Goal: Book appointment/travel/reservation

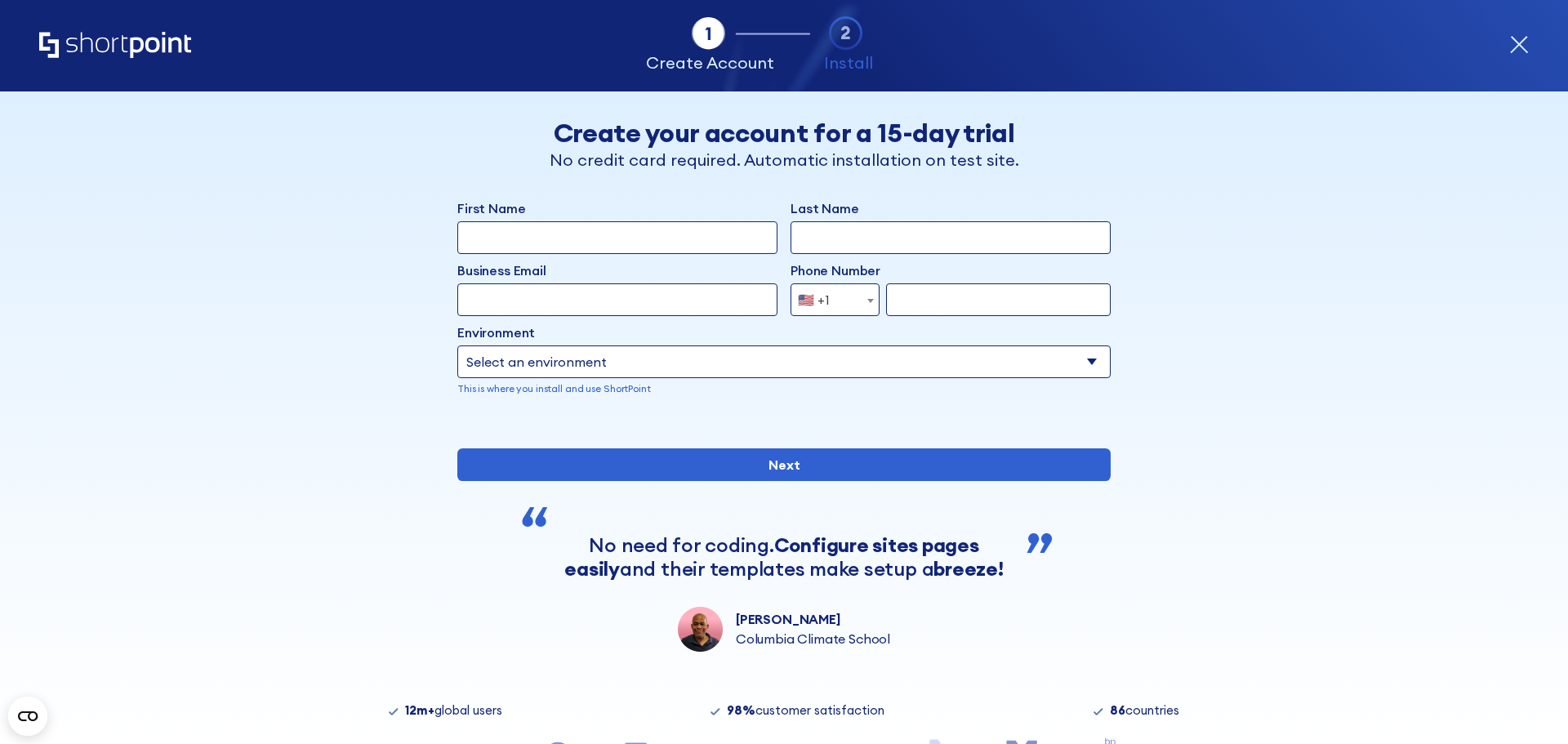
click at [730, 348] on select "Select an environment Microsoft 365 SharePoint Online SharePoint Subscription E…" at bounding box center [784, 361] width 653 height 33
click at [316, 378] on div "Back Back Create your account for a 15-day trial No credit card required. Autom…" at bounding box center [784, 372] width 1000 height 560
drag, startPoint x: 1012, startPoint y: 164, endPoint x: 743, endPoint y: 172, distance: 269.1
click at [775, 172] on p "No credit card required. Automatic installation on test site." at bounding box center [784, 160] width 556 height 25
click at [577, 166] on p "No credit card required. Automatic installation on test site." at bounding box center [784, 160] width 556 height 25
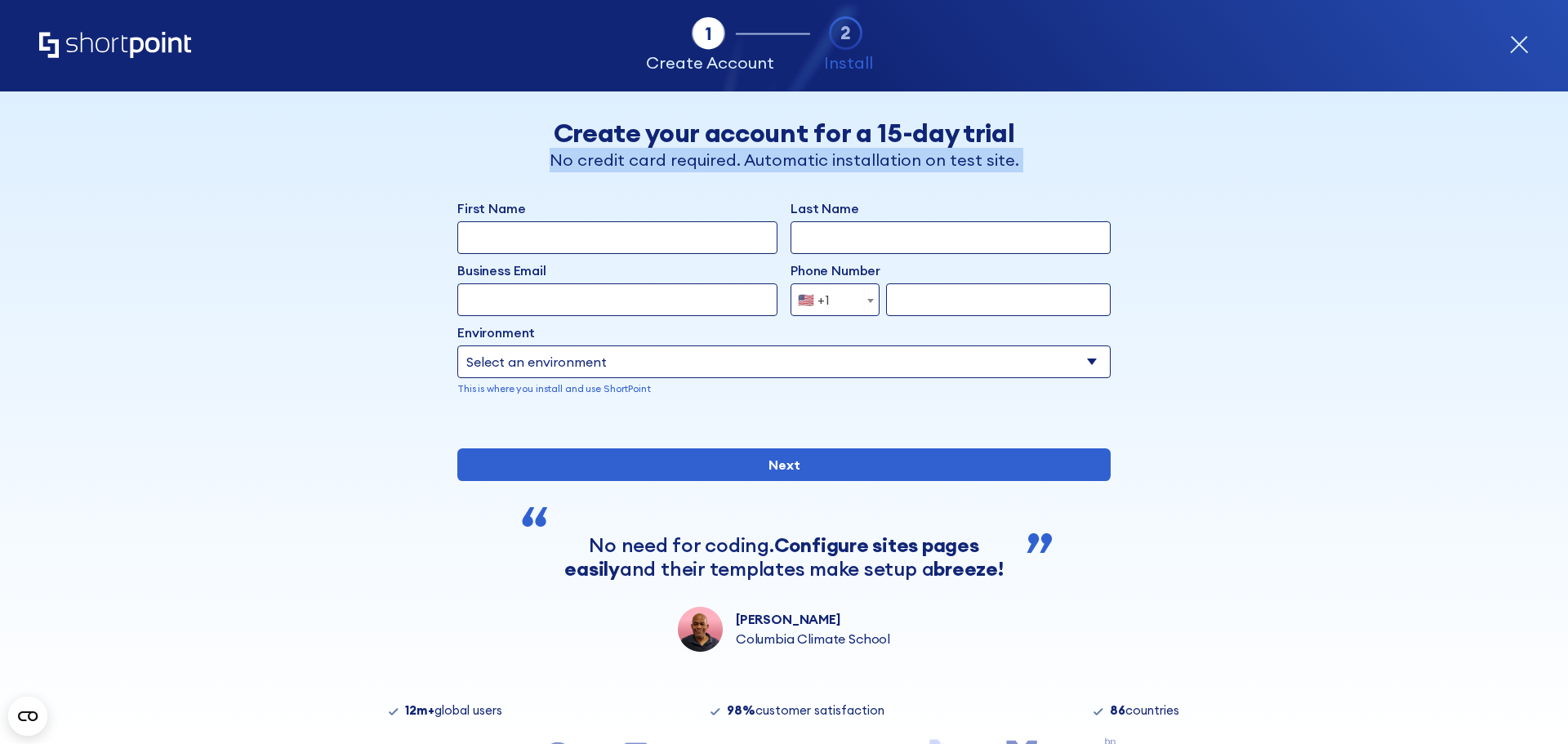
drag, startPoint x: 549, startPoint y: 159, endPoint x: 1112, endPoint y: 130, distance: 563.7
click at [1112, 130] on div "Back Create your account for a 15-day trial No credit card required. Automatic …" at bounding box center [784, 145] width 1000 height 55
click at [1012, 154] on p "No credit card required. Automatic installation on test site." at bounding box center [784, 160] width 556 height 25
click at [944, 367] on select "Select an environment Microsoft 365 SharePoint Online SharePoint Subscription E…" at bounding box center [784, 361] width 653 height 33
click at [1167, 360] on div "Back Back Create your account for a 15-day trial No credit card required. Autom…" at bounding box center [784, 372] width 1000 height 560
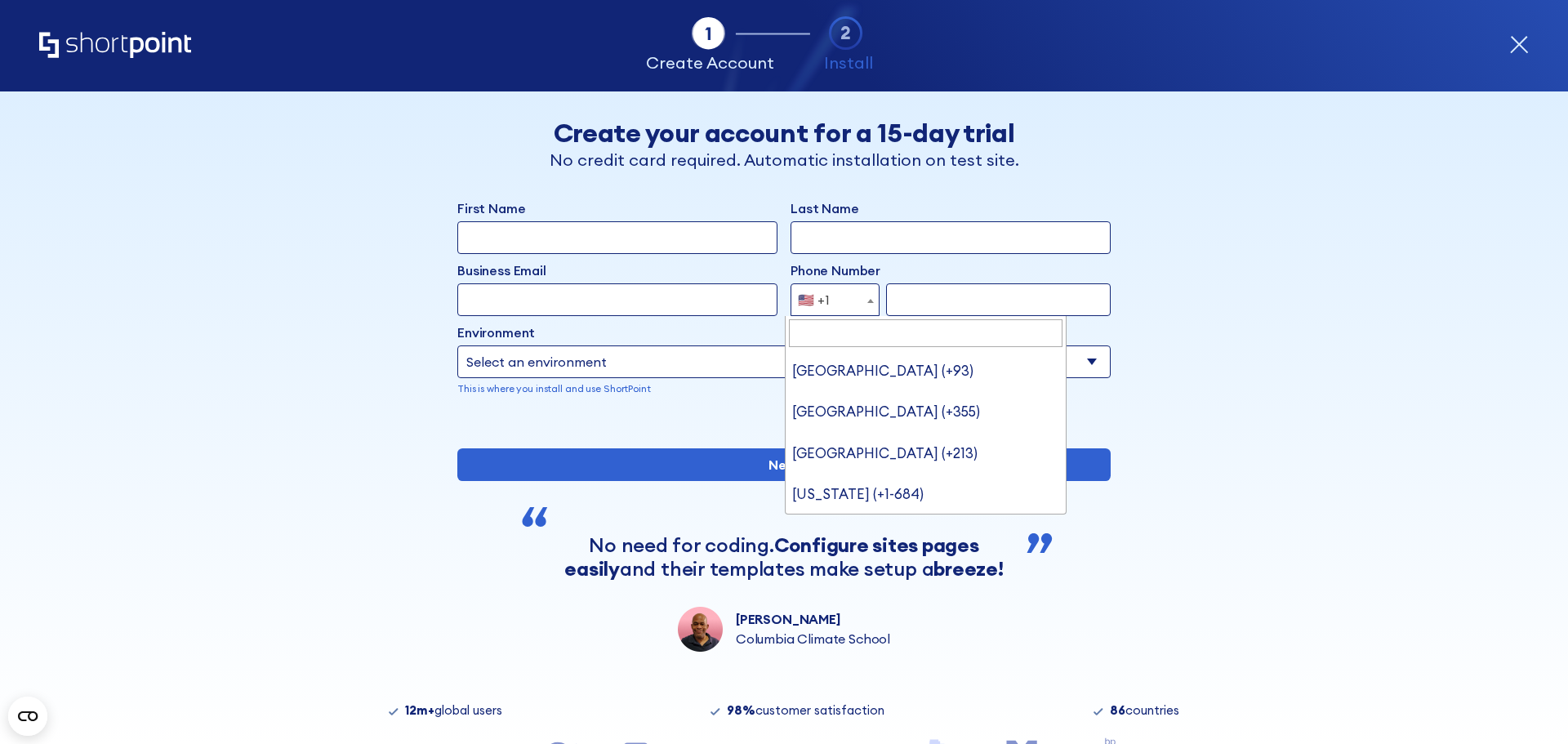
click at [864, 306] on span "form" at bounding box center [870, 300] width 16 height 33
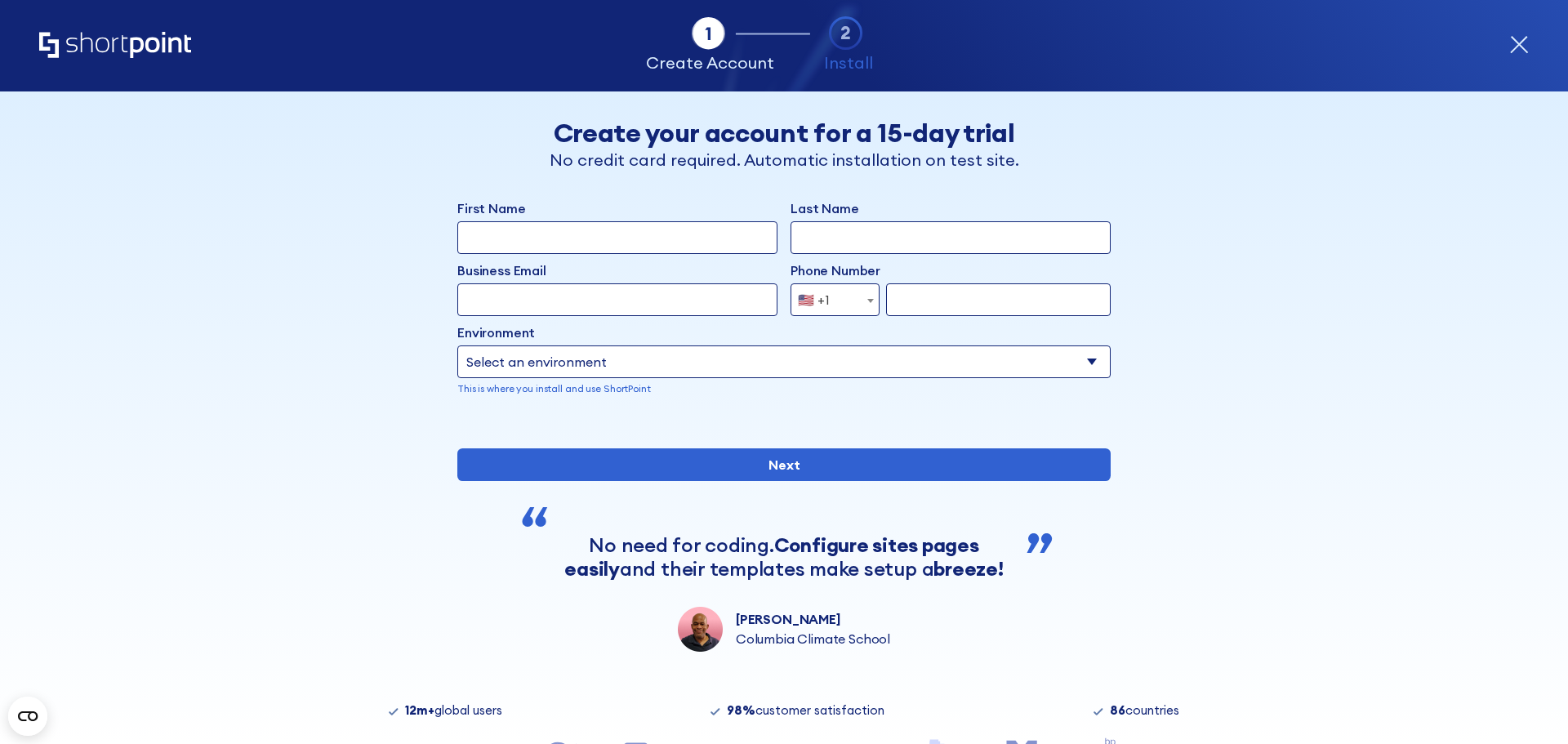
click at [864, 306] on span "form" at bounding box center [870, 300] width 16 height 33
click at [1531, 42] on div "Tab 1 Tab 2 Tab 2 ShortPoint eases the setup and orchestration of Intranets and…" at bounding box center [784, 45] width 1568 height 92
click at [1528, 43] on icon "form" at bounding box center [1519, 45] width 20 height 20
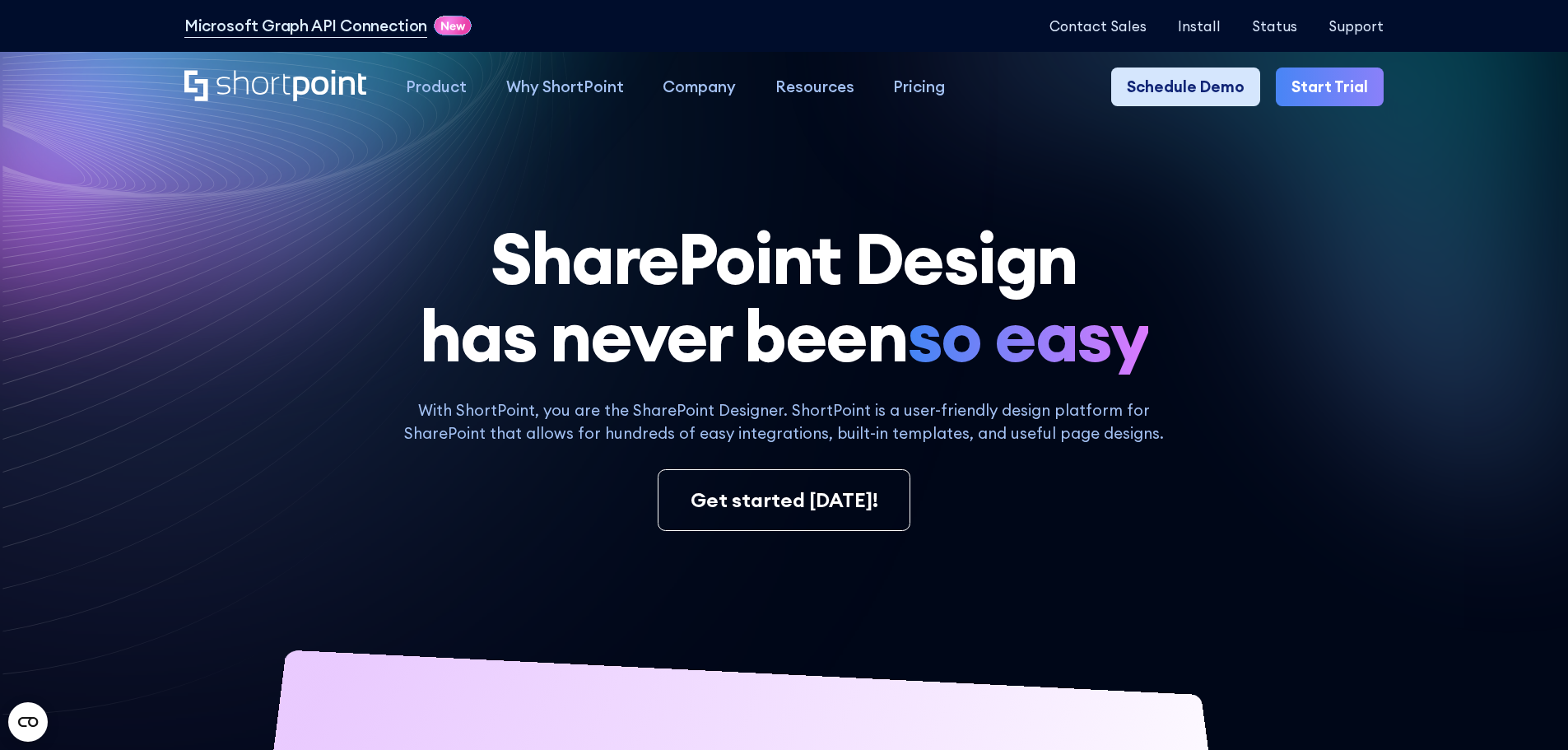
click at [1209, 86] on link "Schedule Demo" at bounding box center [1186, 87] width 149 height 40
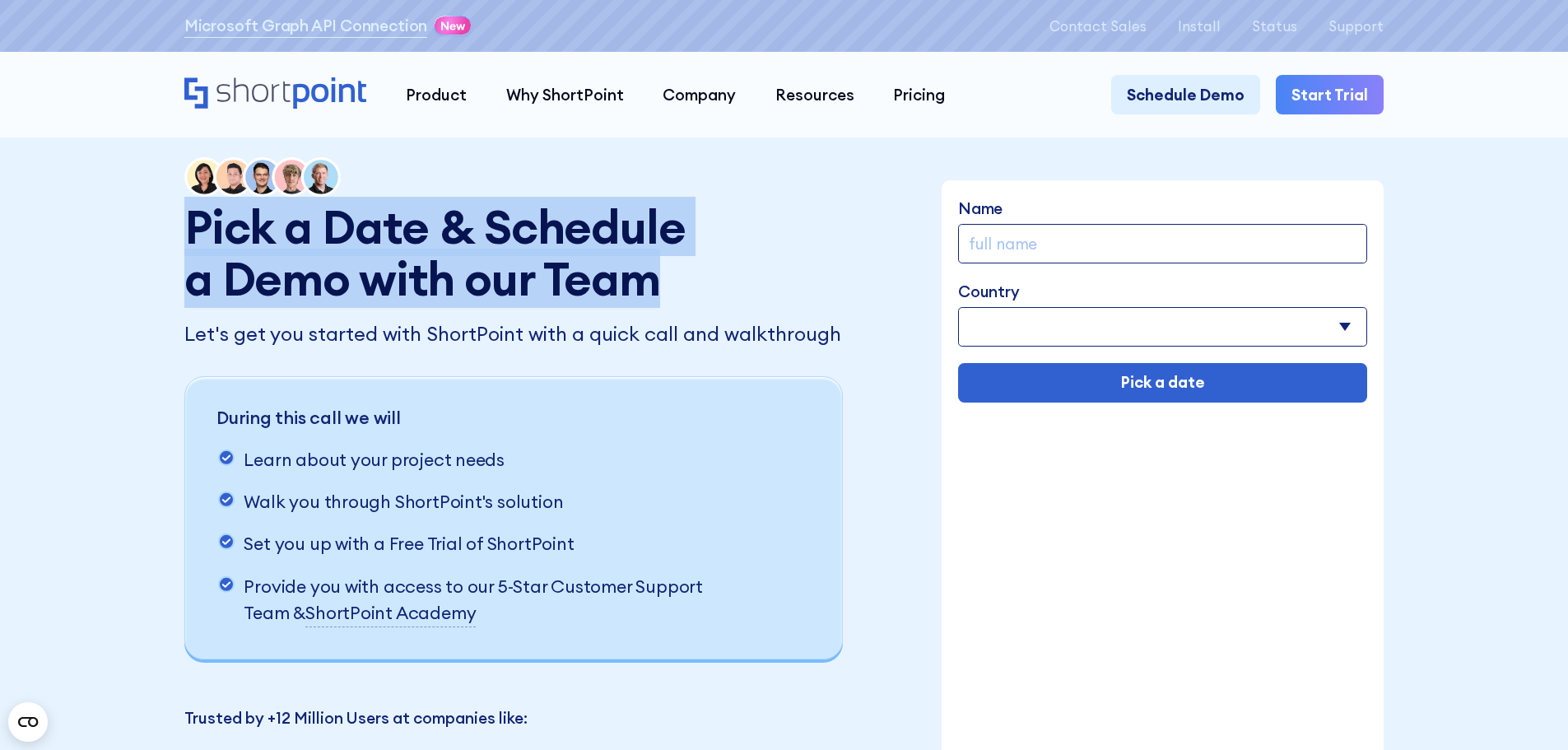
drag, startPoint x: 226, startPoint y: 243, endPoint x: 718, endPoint y: 271, distance: 492.8
click at [718, 271] on div "Pick a Date & Schedule a Demo with our Team Let's get you started with ShortPoi…" at bounding box center [516, 478] width 664 height 643
click at [667, 279] on h1 "Pick a Date & Schedule a Demo with our Team" at bounding box center [443, 253] width 517 height 104
drag, startPoint x: 451, startPoint y: 272, endPoint x: 798, endPoint y: 278, distance: 347.1
click at [798, 278] on div "Pick a Date & Schedule a Demo with our Team Let's get you started with ShortPoi…" at bounding box center [516, 478] width 664 height 643
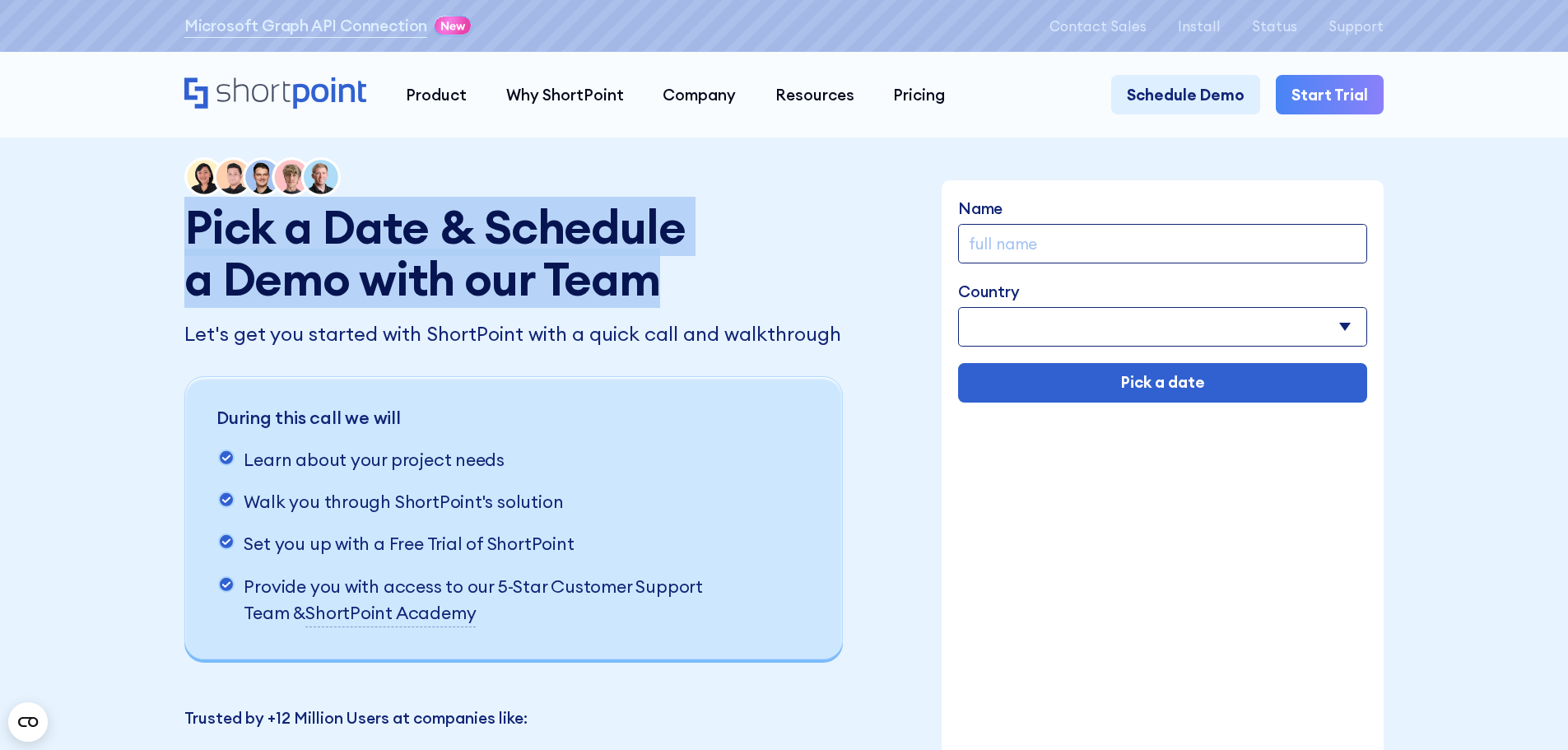
click at [752, 285] on div "Pick a Date & Schedule a Demo with our Team Let's get you started with ShortPoi…" at bounding box center [516, 478] width 664 height 643
drag, startPoint x: 186, startPoint y: 219, endPoint x: 818, endPoint y: 304, distance: 637.7
click at [818, 304] on div "Pick a Date & Schedule a Demo with our Team Let's get you started with ShortPoi…" at bounding box center [516, 478] width 664 height 643
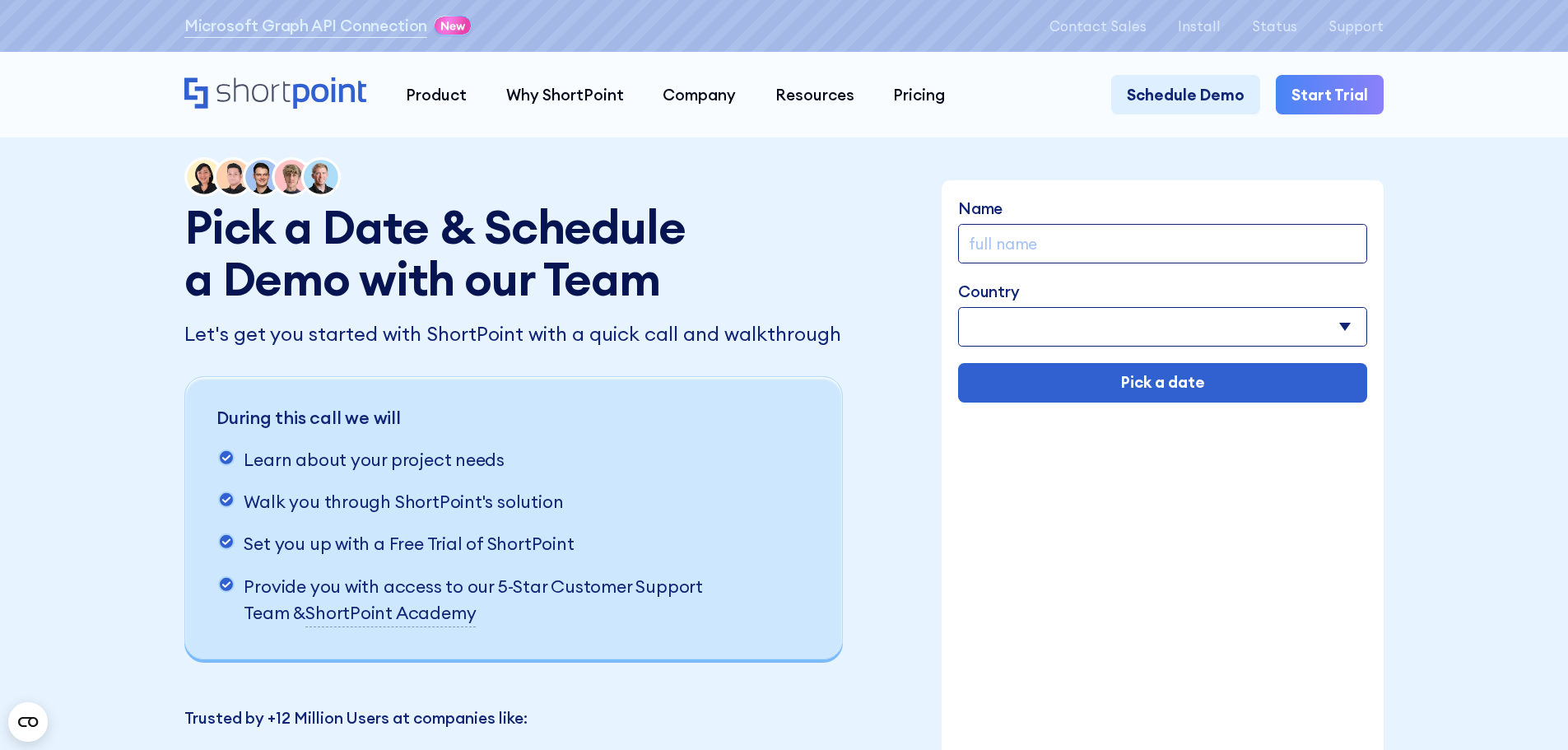
click at [844, 324] on p "Let's get you started with ShortPoint with a quick call and walkthrough" at bounding box center [516, 334] width 664 height 29
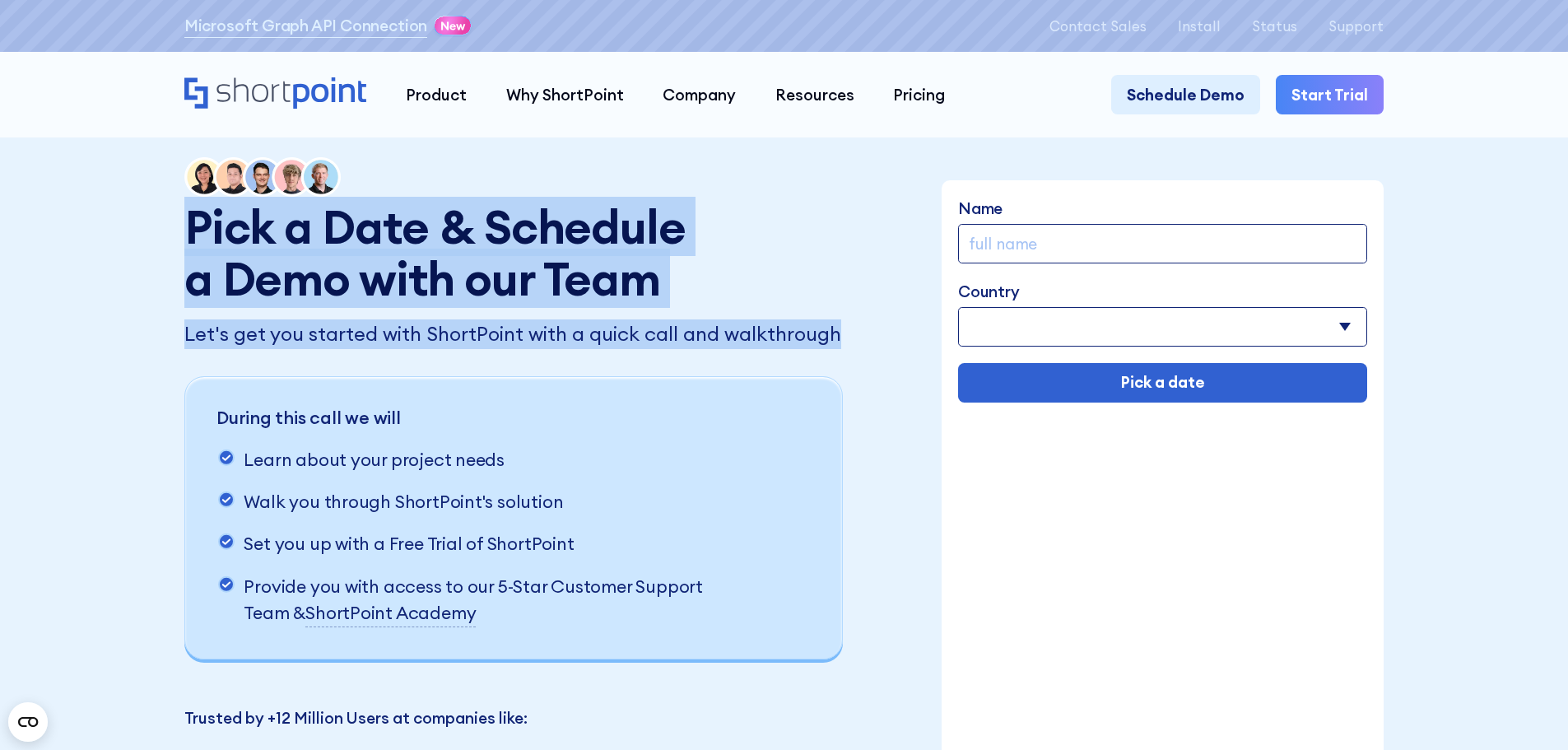
drag, startPoint x: 845, startPoint y: 330, endPoint x: 60, endPoint y: 230, distance: 791.3
click at [60, 230] on div "Pick a Date & Schedule a Demo with our Team Let's get you started with ShortPoi…" at bounding box center [784, 478] width 1568 height 956
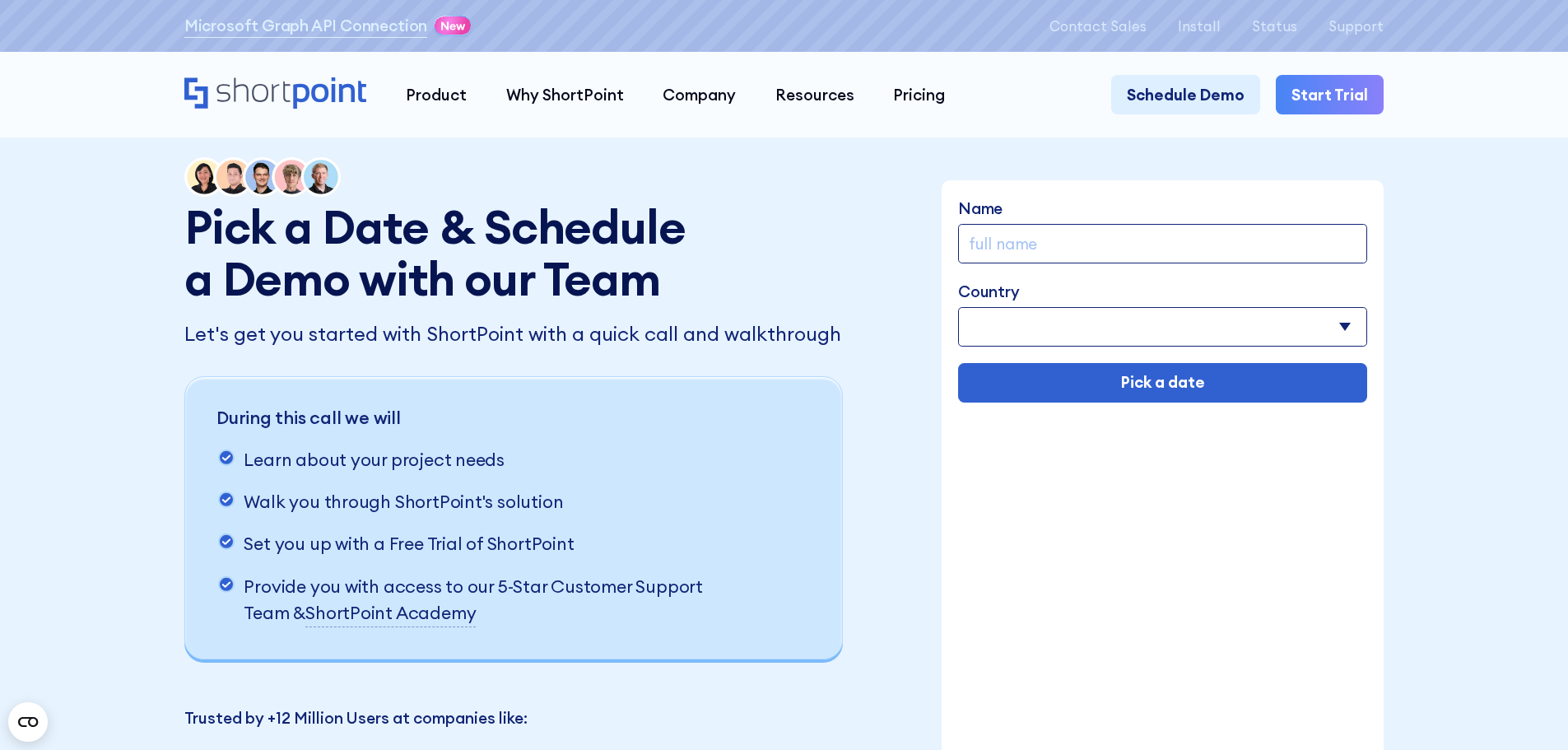
click at [213, 228] on h1 "Pick a Date & Schedule a Demo with our Team" at bounding box center [443, 253] width 517 height 104
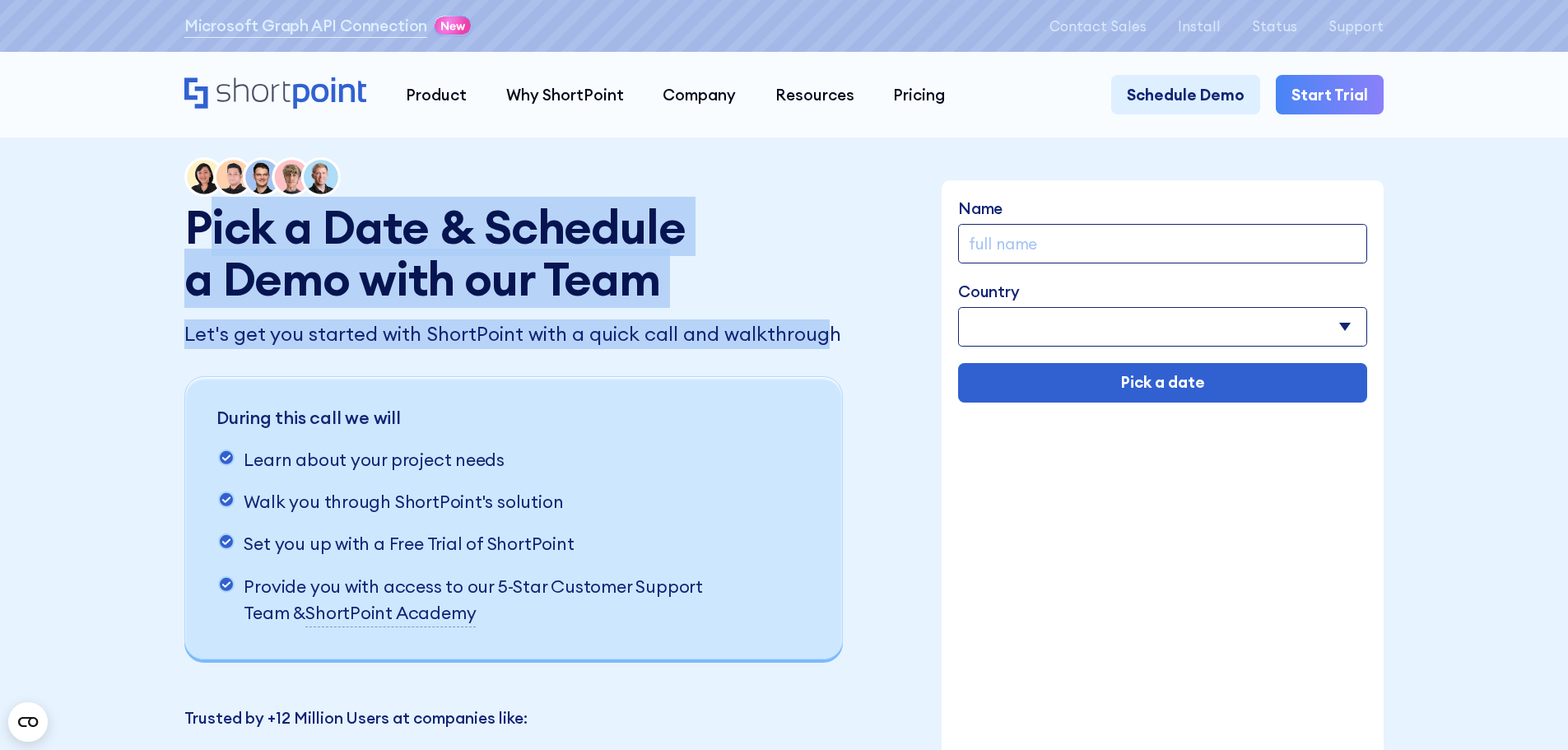
drag, startPoint x: 194, startPoint y: 225, endPoint x: 820, endPoint y: 332, distance: 635.1
click at [820, 332] on div "Pick a Date & Schedule a Demo with our Team Let's get you started with ShortPoi…" at bounding box center [516, 478] width 664 height 643
click at [820, 332] on p "Let's get you started with ShortPoint with a quick call and walkthrough" at bounding box center [516, 334] width 664 height 29
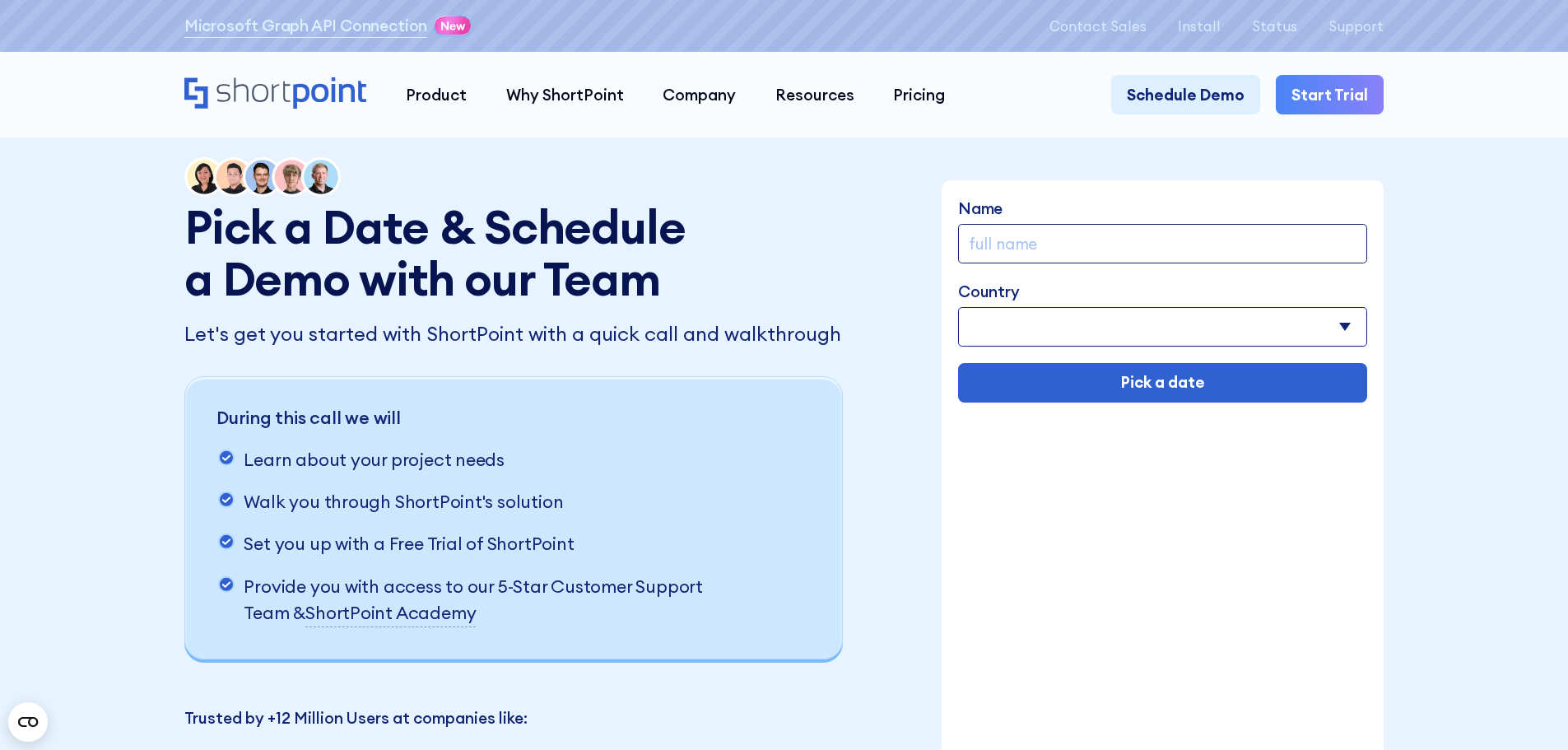
click at [784, 330] on p "Let's get you started with ShortPoint with a quick call and walkthrough" at bounding box center [516, 334] width 664 height 29
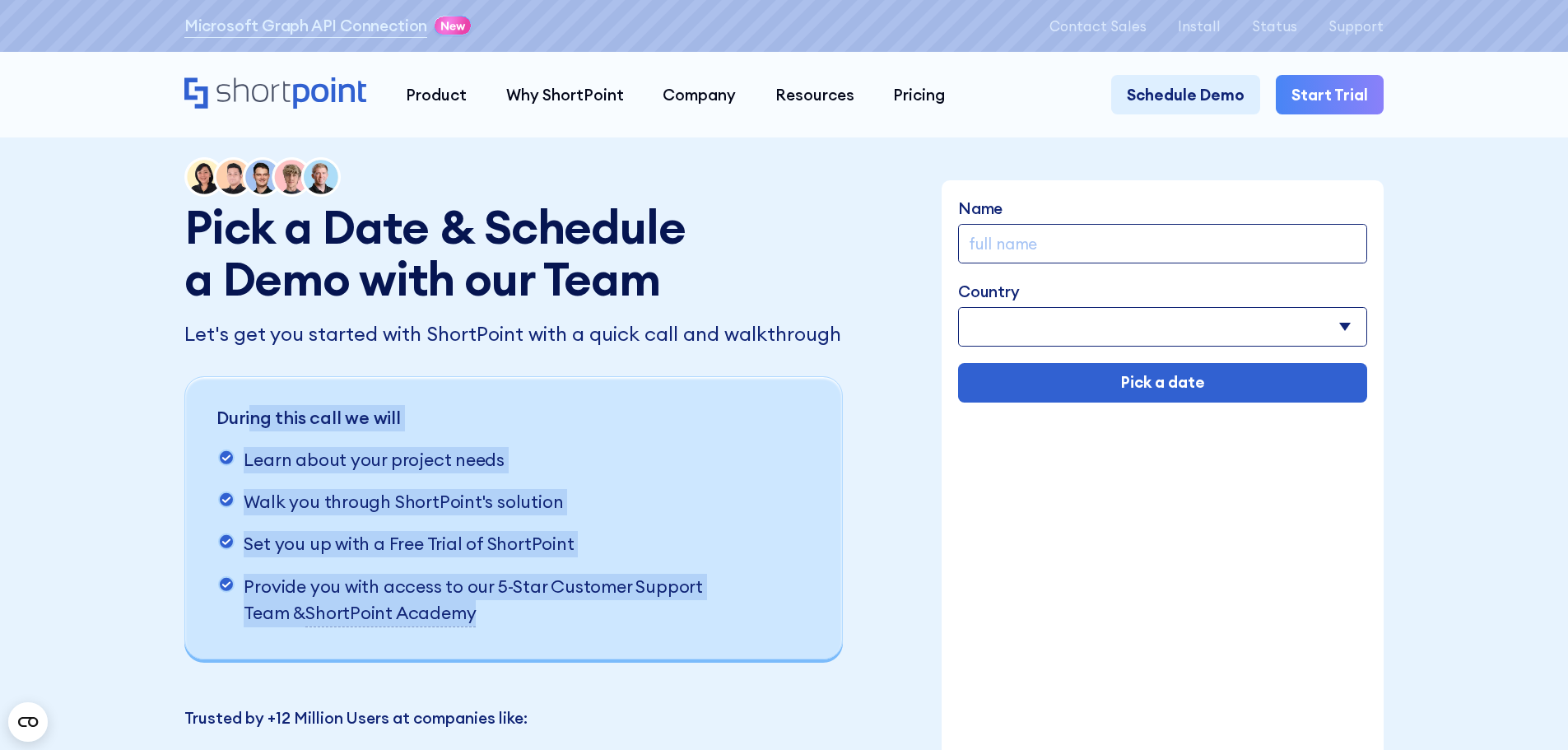
drag, startPoint x: 244, startPoint y: 425, endPoint x: 699, endPoint y: 635, distance: 501.1
click at [699, 635] on div "During this call we will Learn about your project needs Walk you through ShortP…" at bounding box center [513, 517] width 659 height 283
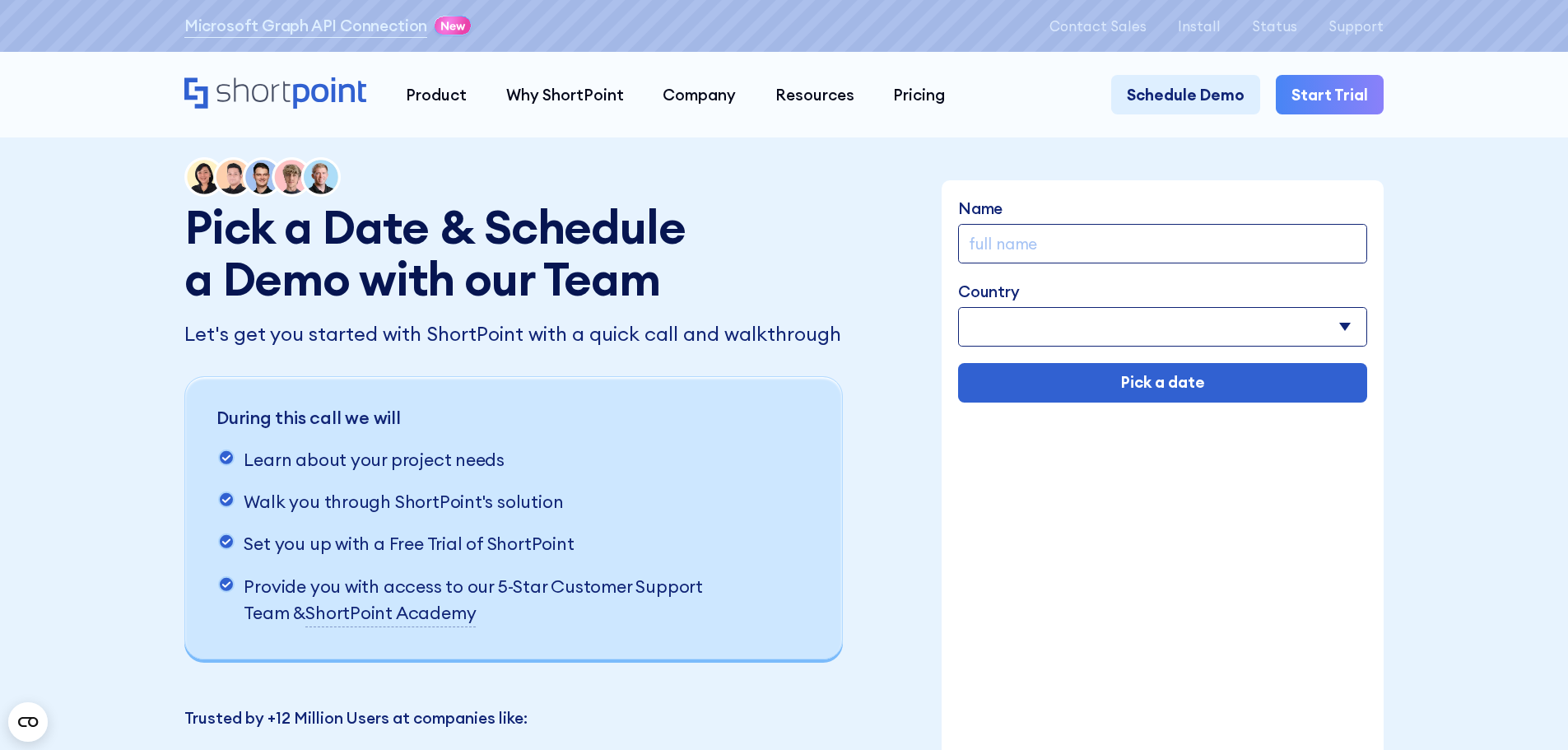
click at [699, 634] on div "During this call we will Learn about your project needs Walk you through ShortP…" at bounding box center [513, 517] width 659 height 283
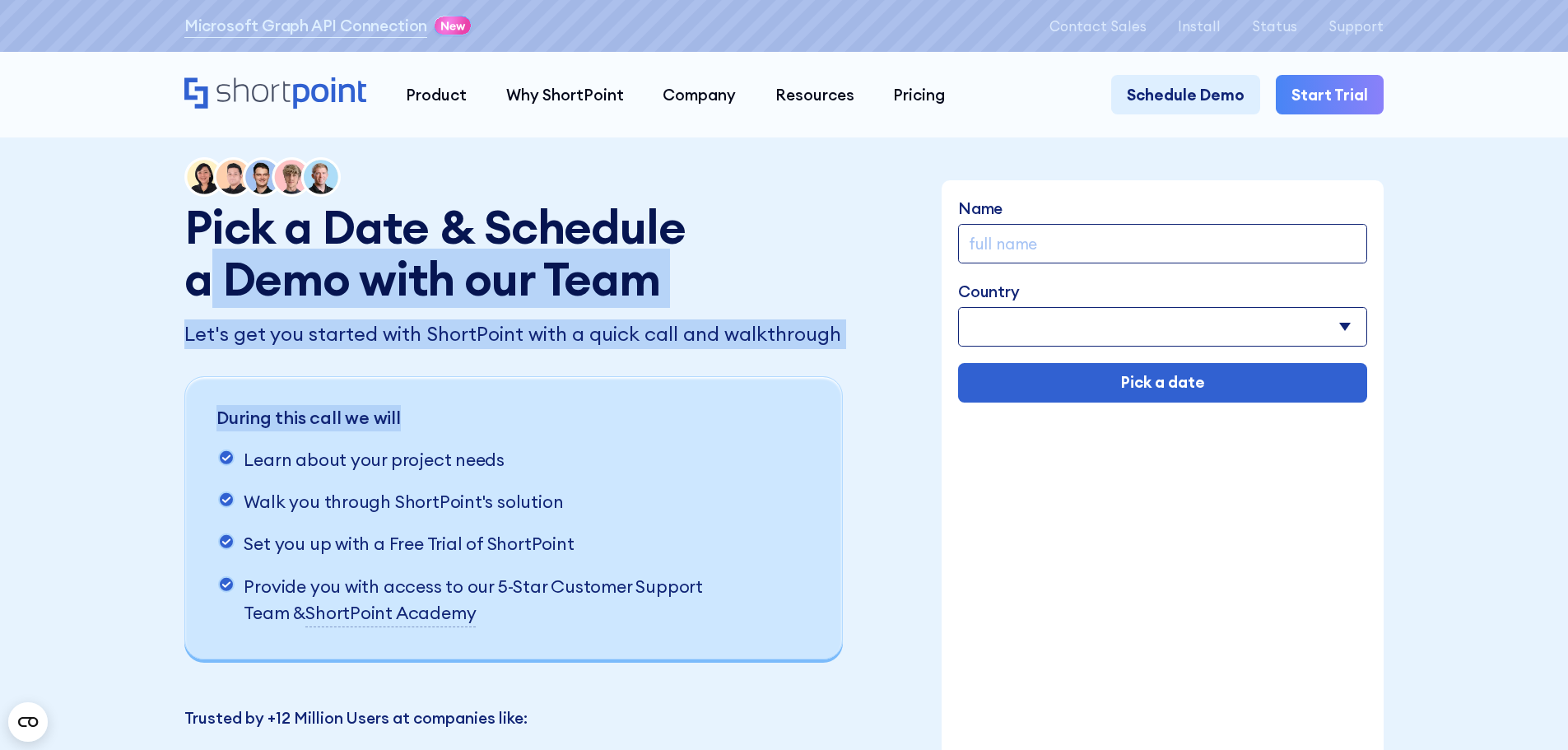
drag, startPoint x: 207, startPoint y: 260, endPoint x: 820, endPoint y: 384, distance: 625.4
click at [820, 384] on div "Pick a Date & Schedule a Demo with our Team Let's get you started with ShortPoi…" at bounding box center [516, 478] width 664 height 643
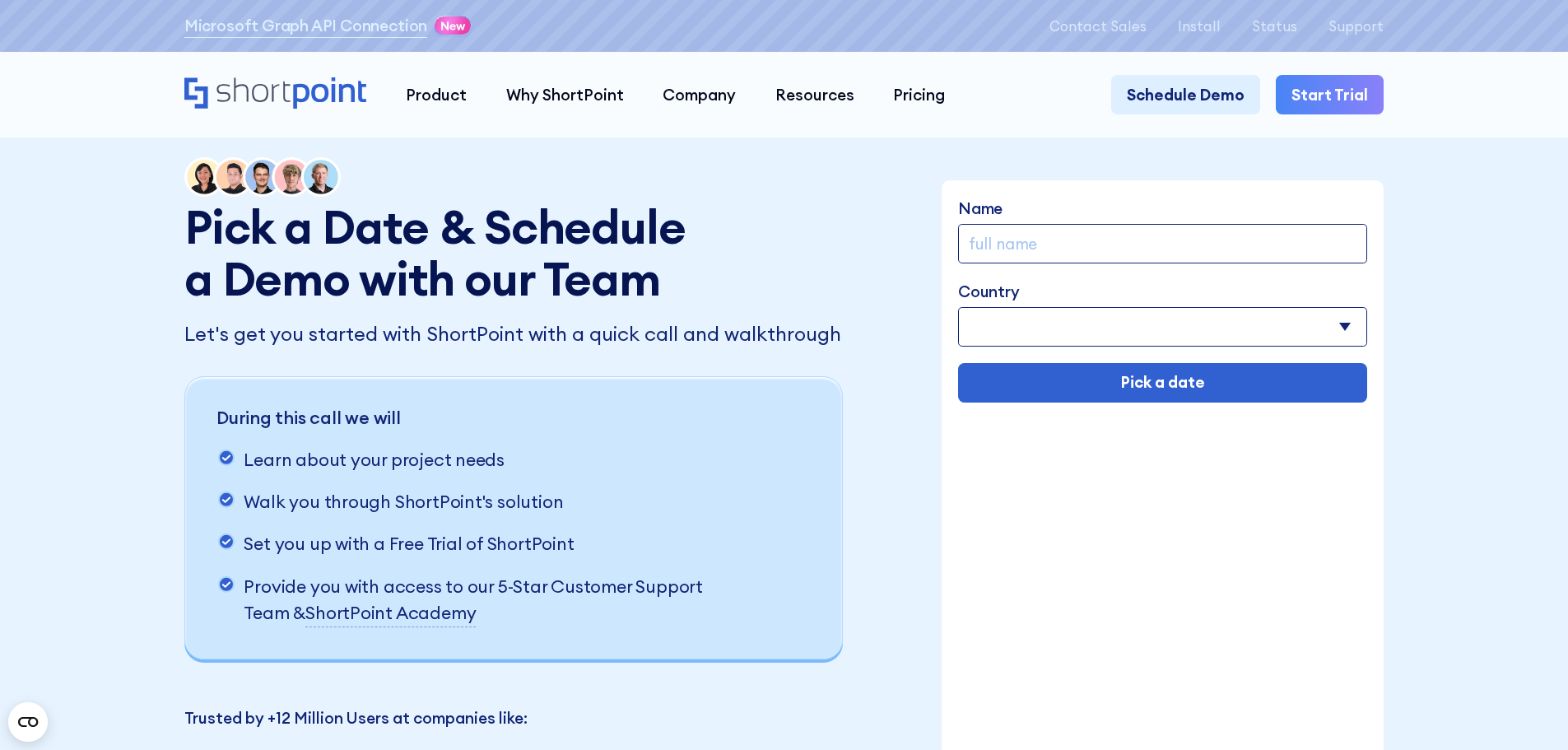
click at [607, 527] on ul "Learn about your project needs Walk you through ShortPoint's solution Set you u…" at bounding box center [482, 536] width 531 height 180
click at [453, 266] on h1 "Pick a Date & Schedule a Demo with our Team" at bounding box center [443, 253] width 517 height 104
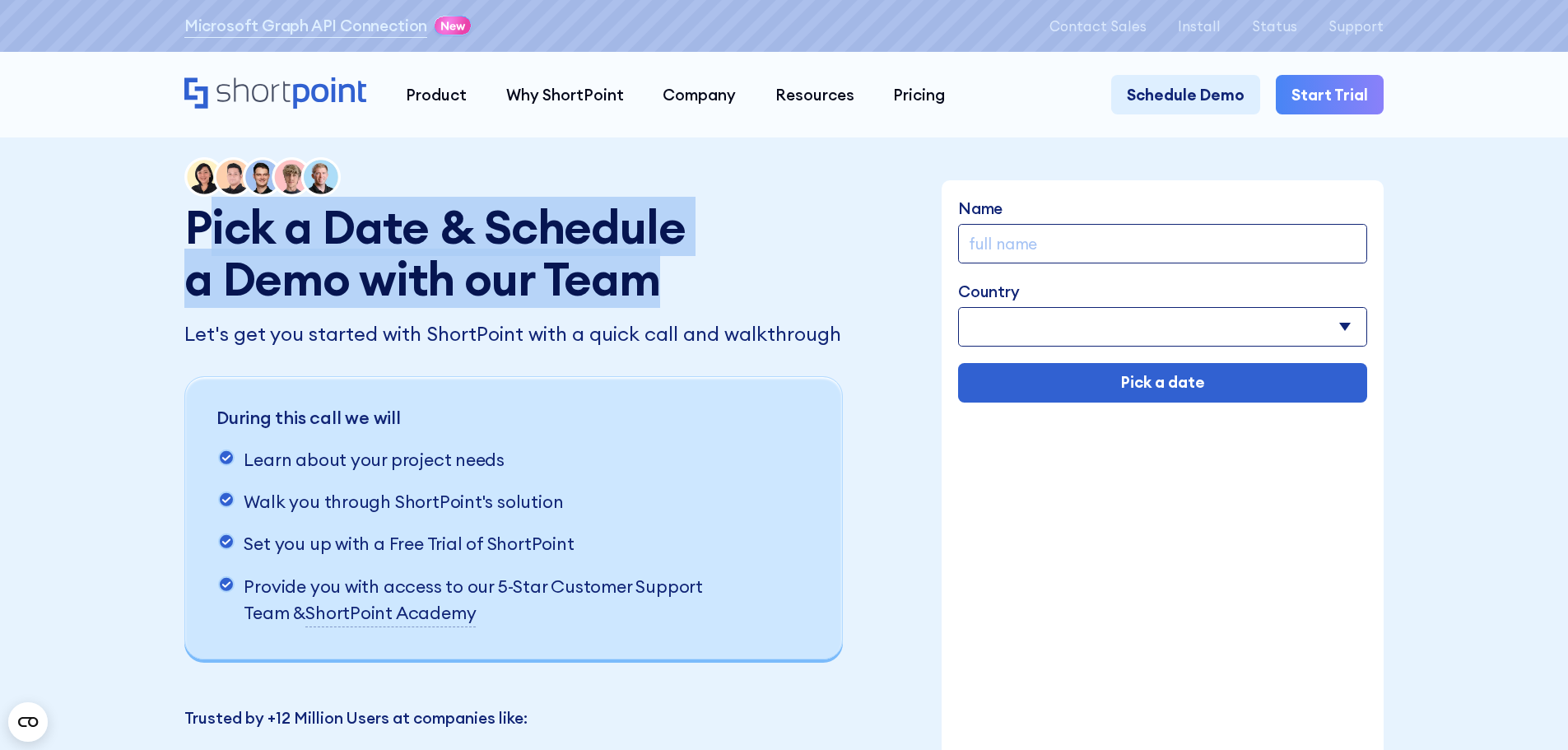
drag, startPoint x: 691, startPoint y: 294, endPoint x: 204, endPoint y: 207, distance: 494.7
click at [204, 207] on h1 "Pick a Date & Schedule a Demo with our Team" at bounding box center [443, 253] width 517 height 104
click at [194, 213] on h1 "Pick a Date & Schedule a Demo with our Team" at bounding box center [443, 253] width 517 height 104
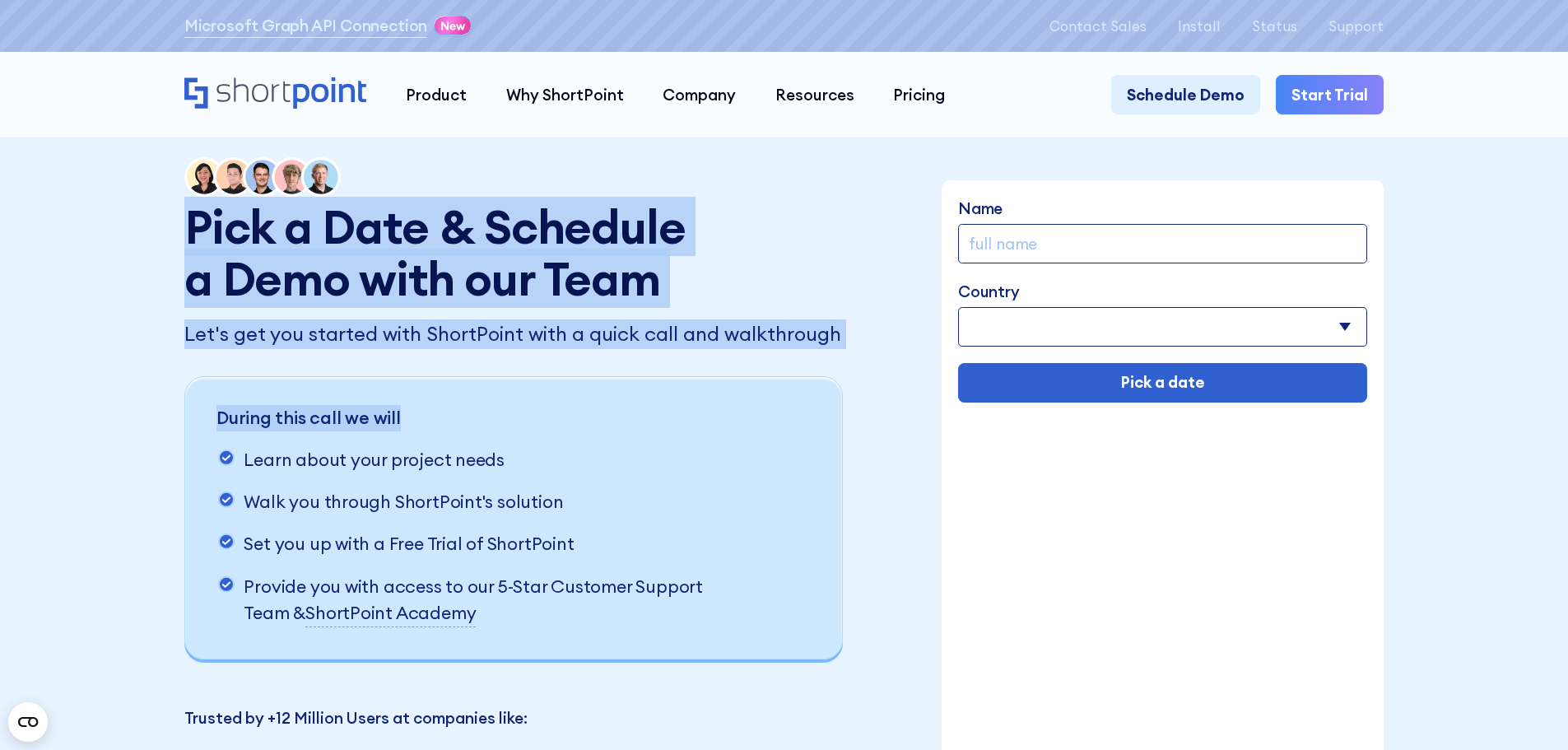
drag, startPoint x: 183, startPoint y: 228, endPoint x: 816, endPoint y: 356, distance: 645.8
click at [816, 356] on div "Pick a Date & Schedule a Demo with our Team Let's get you started with ShortPoi…" at bounding box center [516, 478] width 664 height 643
click at [405, 362] on div "Let's get you started with ShortPoint with a quick call and walkthrough During …" at bounding box center [516, 489] width 664 height 340
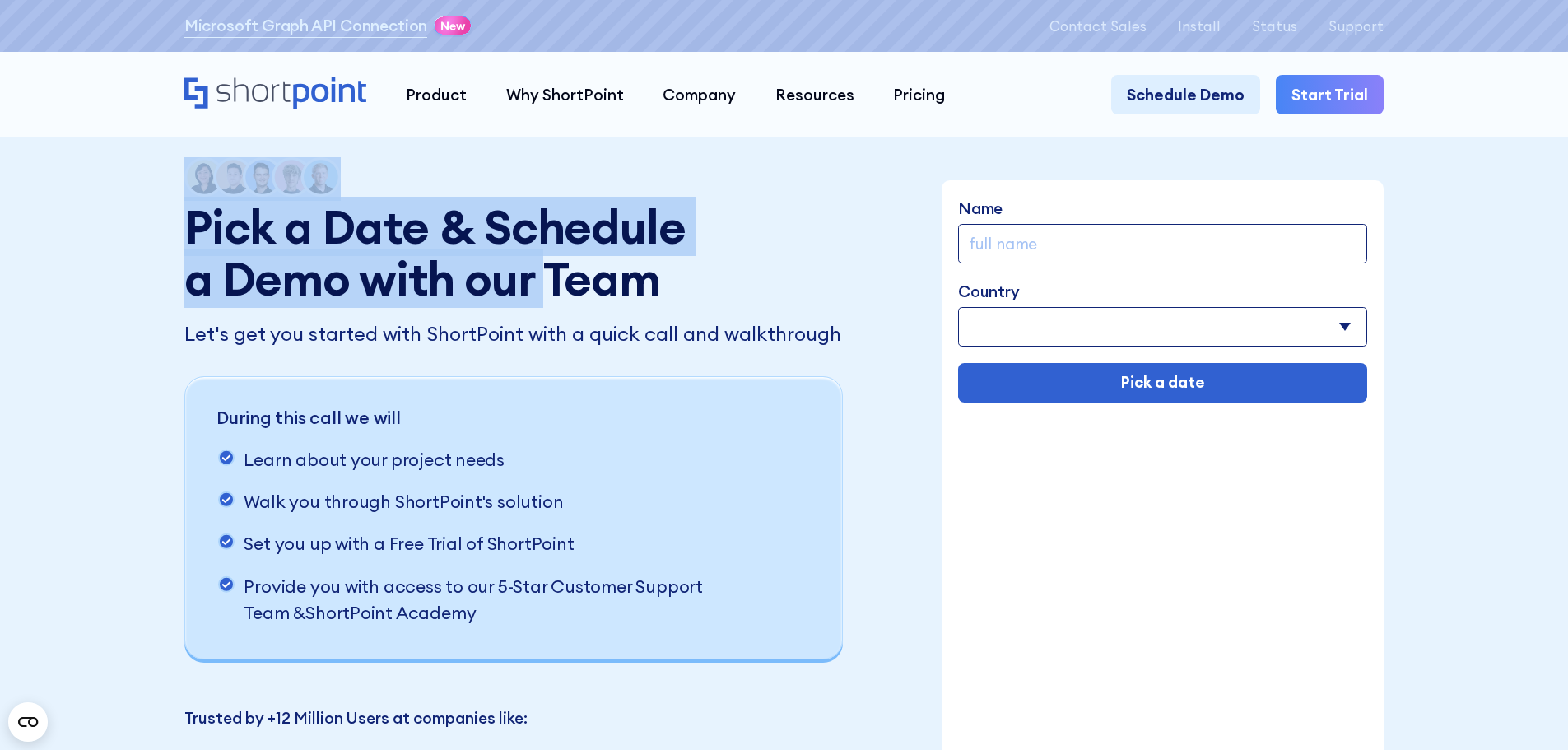
drag, startPoint x: 447, startPoint y: 259, endPoint x: 575, endPoint y: 309, distance: 137.4
click at [570, 309] on div "Pick a Date & Schedule a Demo with our Team Let's get you started with ShortPoi…" at bounding box center [516, 478] width 664 height 643
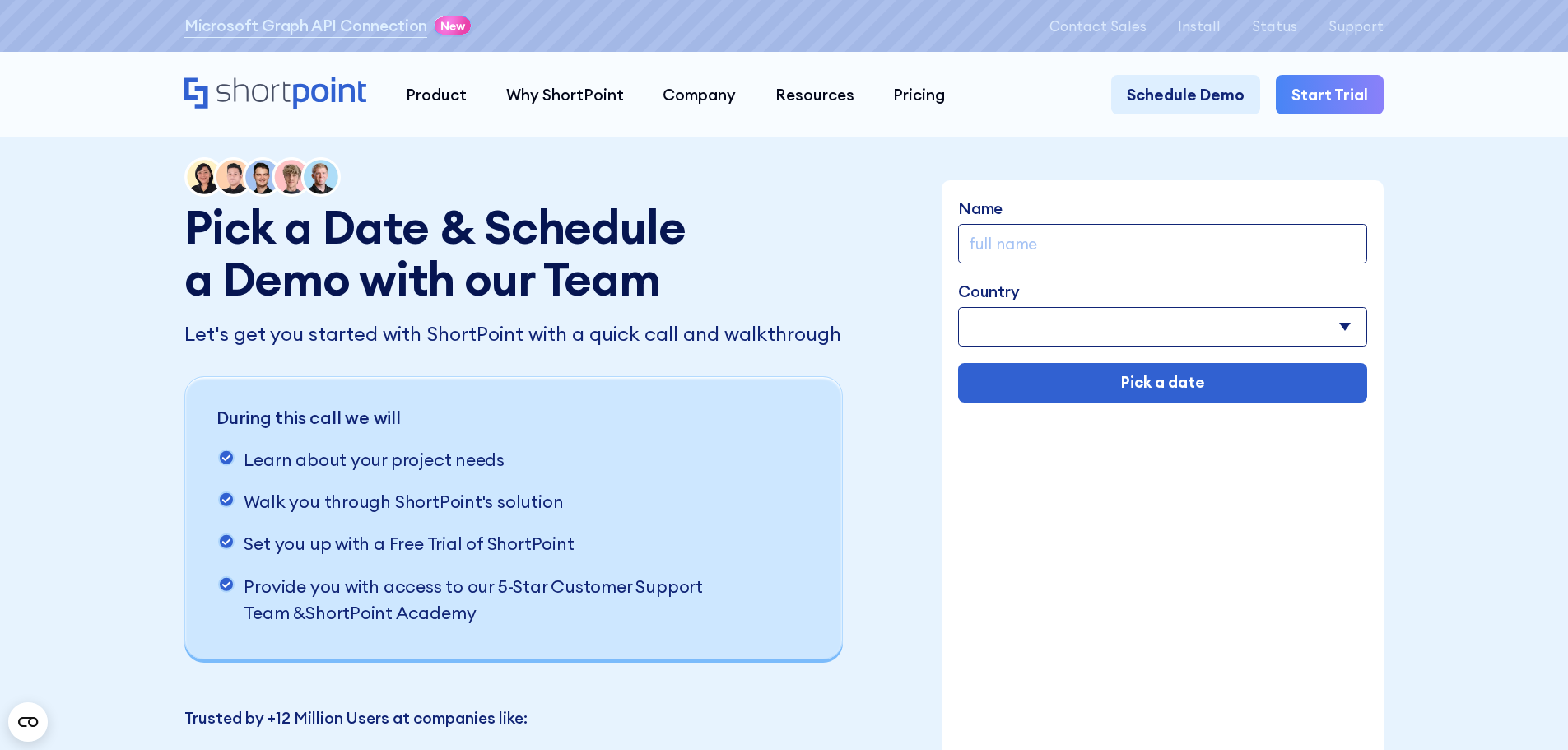
click at [677, 304] on h1 "Pick a Date & Schedule a Demo with our Team" at bounding box center [443, 253] width 517 height 104
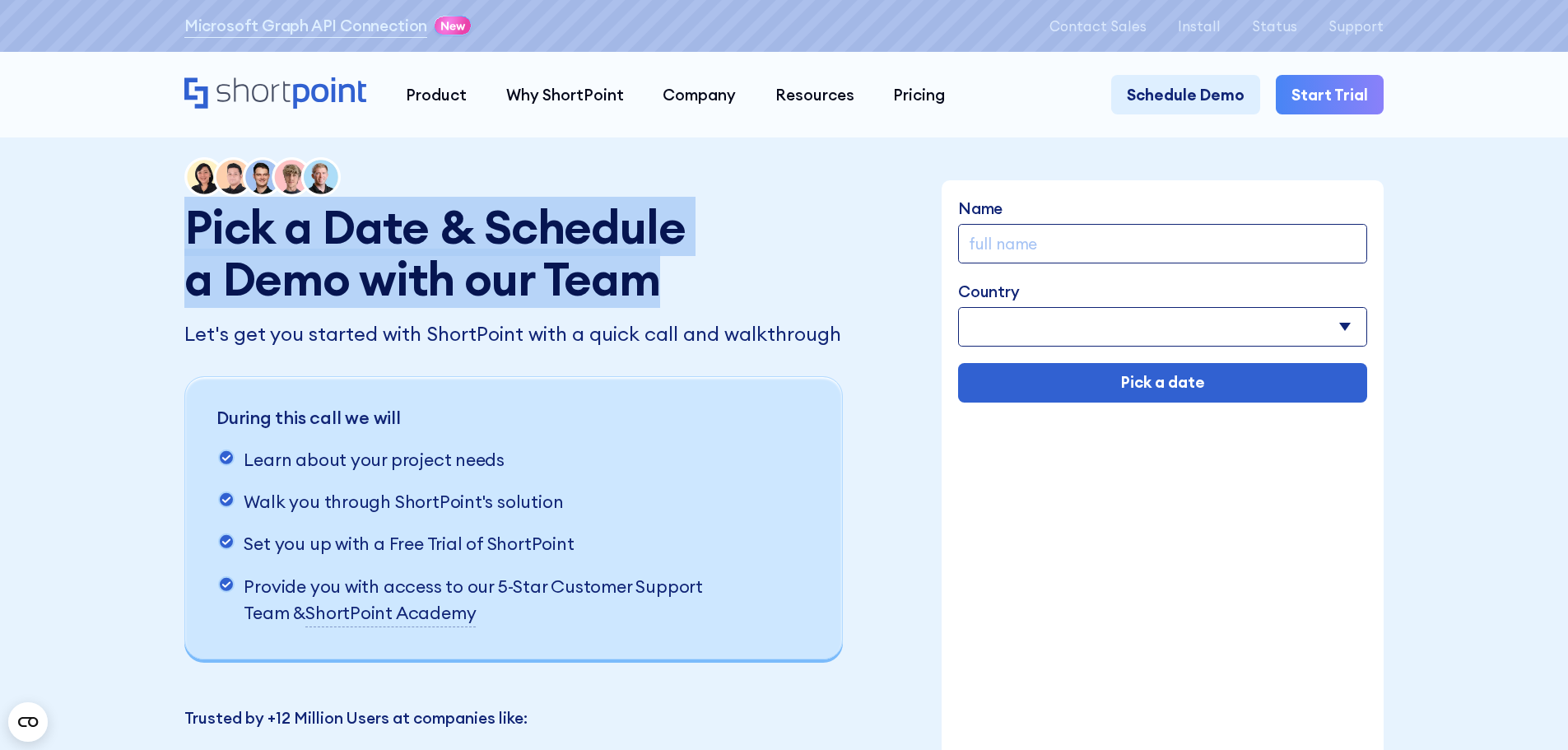
drag, startPoint x: 683, startPoint y: 304, endPoint x: 146, endPoint y: 240, distance: 540.8
click at [146, 240] on div "Pick a Date & Schedule a Demo with our Team Let's get you started with ShortPoi…" at bounding box center [784, 478] width 1568 height 956
click at [174, 230] on div "Pick a Date & Schedule a Demo with our Team Let's get you started with ShortPoi…" at bounding box center [784, 478] width 1568 height 956
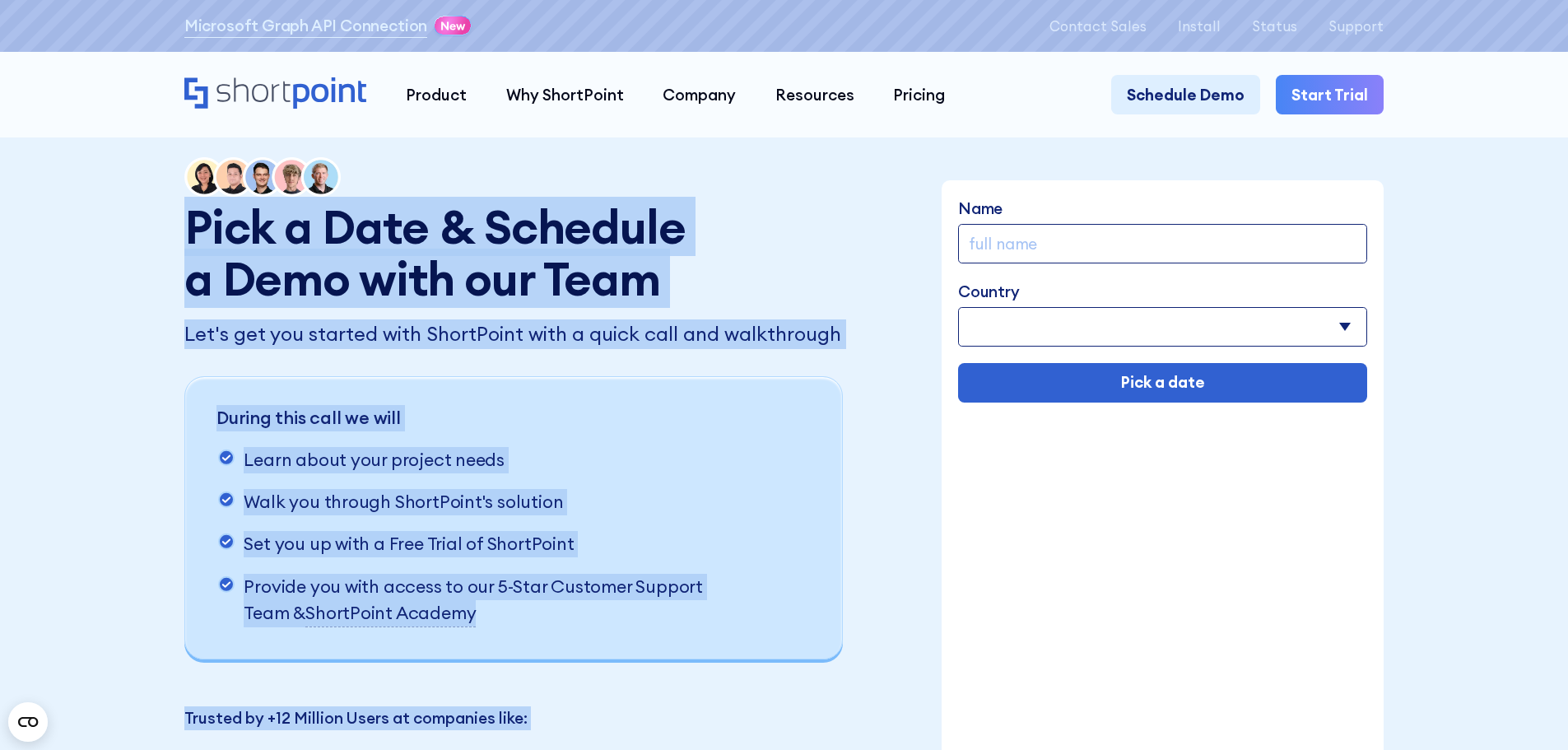
drag, startPoint x: 192, startPoint y: 229, endPoint x: 903, endPoint y: 317, distance: 716.4
click at [903, 317] on div "Pick a Date & Schedule a Demo with our Team Let's get you started with ShortPoi…" at bounding box center [784, 478] width 1199 height 643
click at [890, 335] on div "Pick a Date & Schedule a Demo with our Team Let's get you started with ShortPoi…" at bounding box center [784, 478] width 1199 height 643
click at [578, 349] on p "Let's get you started with ShortPoint with a quick call and walkthrough" at bounding box center [516, 334] width 664 height 29
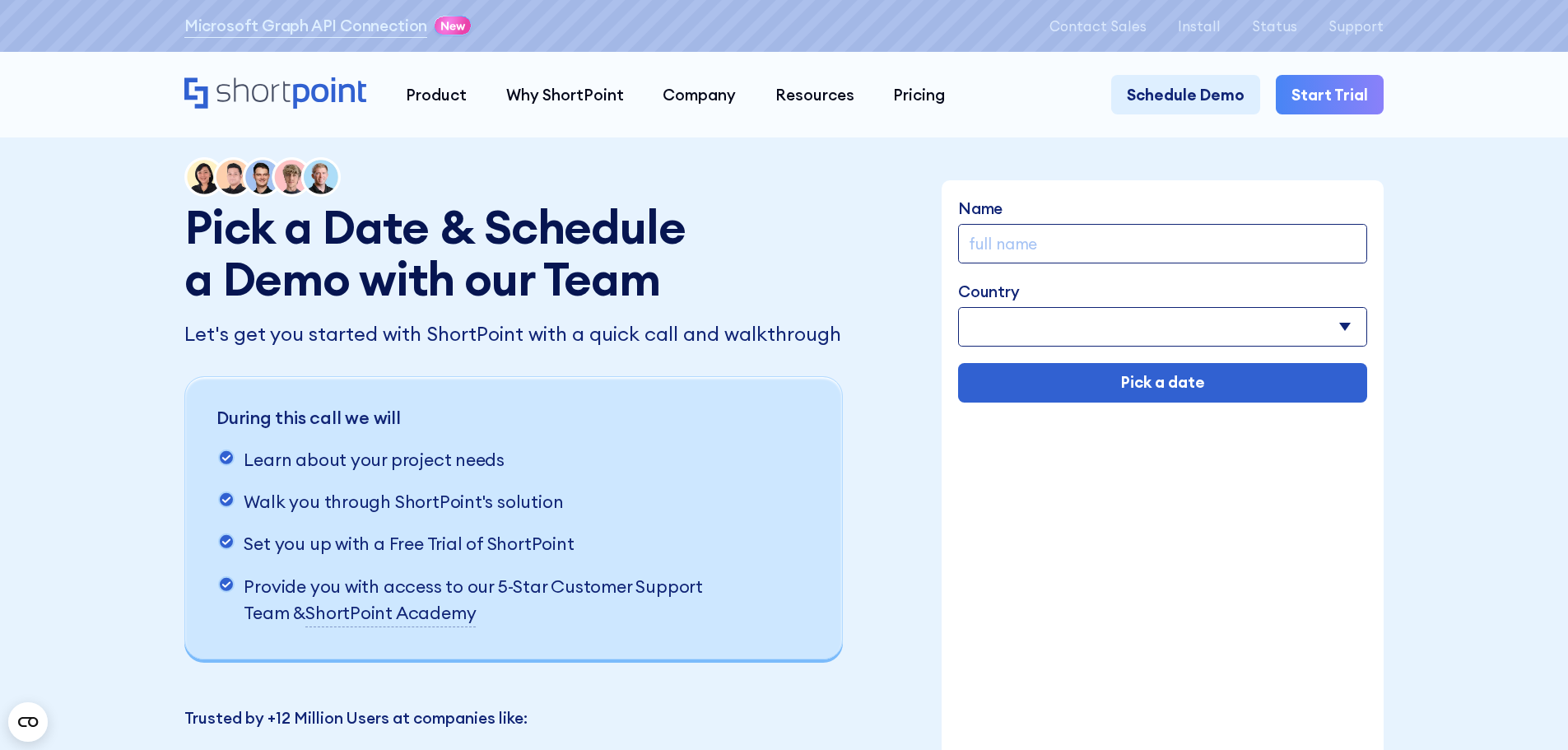
click at [554, 428] on p "During this call we will" at bounding box center [482, 418] width 531 height 26
drag, startPoint x: 537, startPoint y: 481, endPoint x: 382, endPoint y: 220, distance: 303.6
click at [433, 284] on div "Pick a Date & Schedule a Demo with our Team Let's get you started with ShortPoi…" at bounding box center [516, 478] width 664 height 643
click at [271, 240] on h1 "Pick a Date & Schedule a Demo with our Team" at bounding box center [443, 253] width 517 height 104
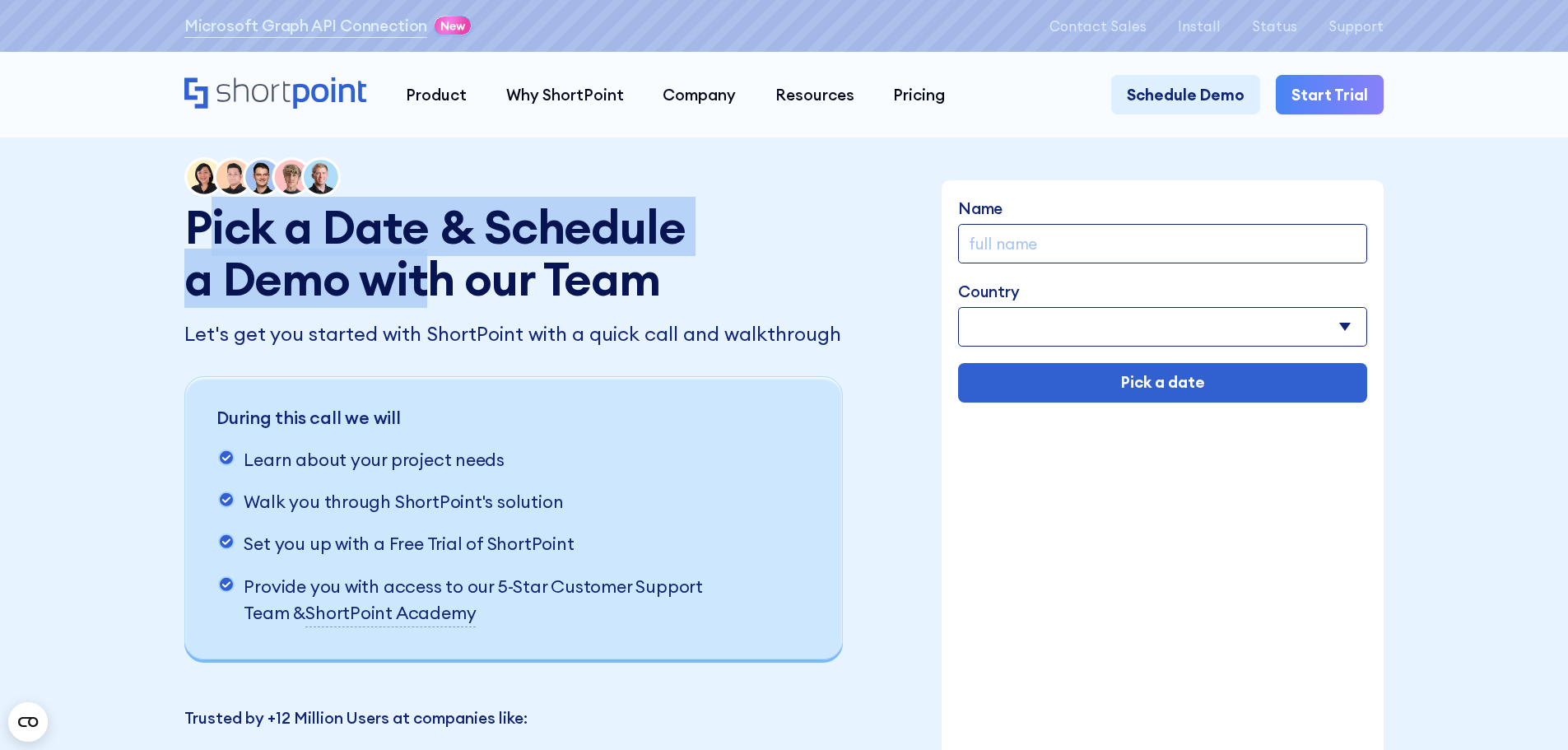
drag, startPoint x: 211, startPoint y: 227, endPoint x: 556, endPoint y: 278, distance: 348.7
click at [556, 278] on h1 "Pick a Date & Schedule a Demo with our Team" at bounding box center [443, 253] width 517 height 104
click at [565, 279] on h1 "Pick a Date & Schedule a Demo with our Team" at bounding box center [443, 253] width 517 height 104
drag, startPoint x: 530, startPoint y: 285, endPoint x: 273, endPoint y: 240, distance: 260.9
click at [273, 240] on h1 "Pick a Date & Schedule a Demo with our Team" at bounding box center [443, 253] width 517 height 104
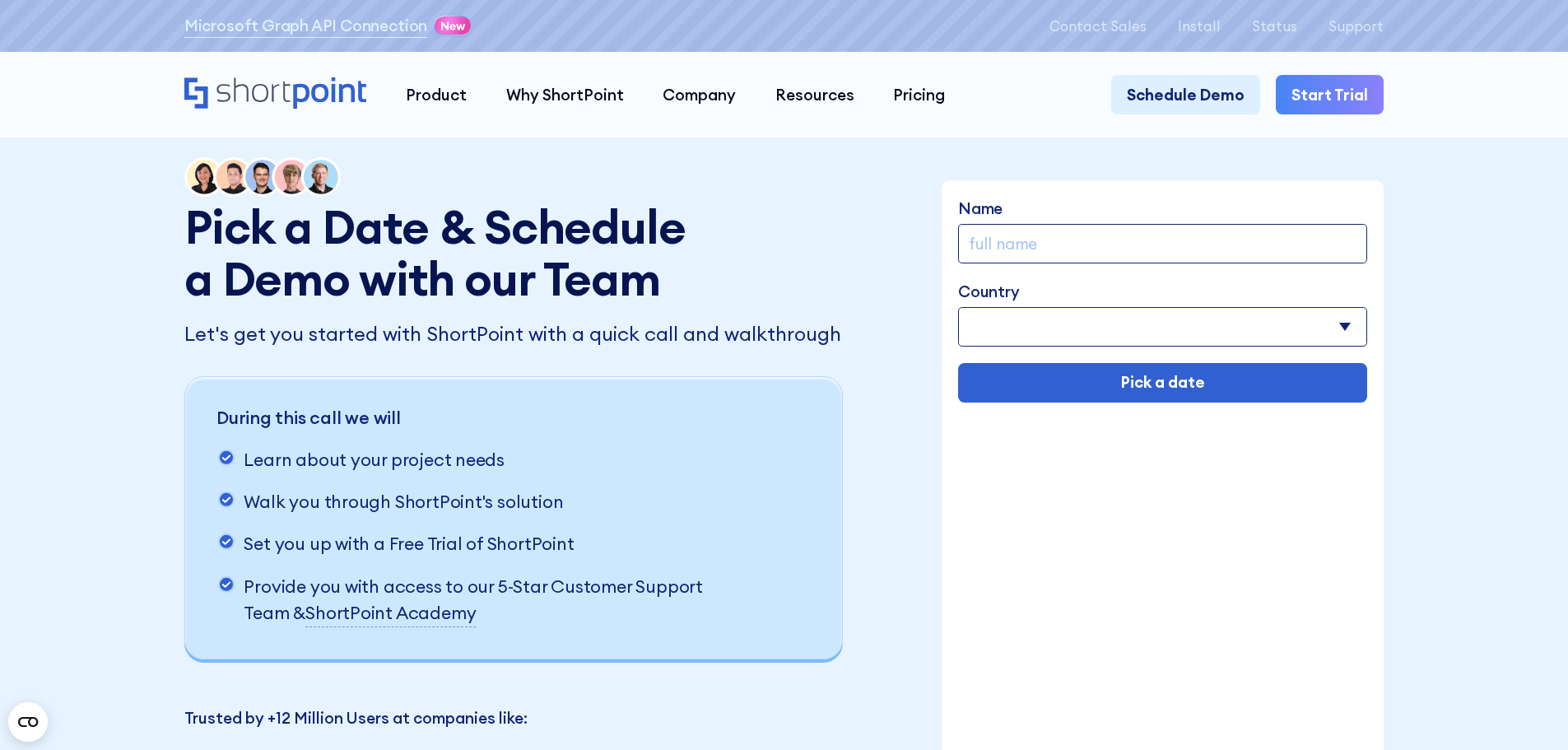
click at [599, 287] on h1 "Pick a Date & Schedule a Demo with our Team" at bounding box center [443, 253] width 517 height 104
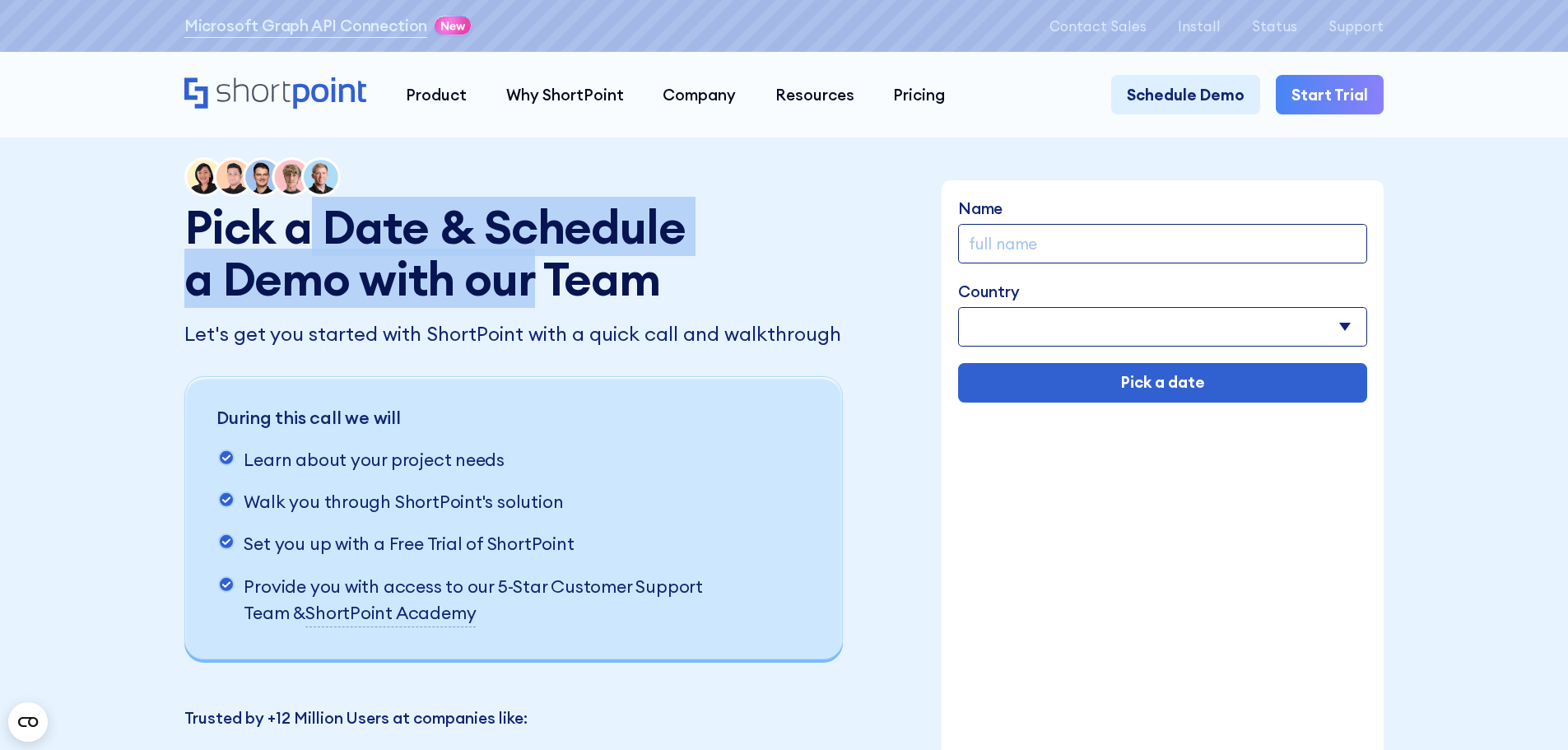
drag, startPoint x: 524, startPoint y: 292, endPoint x: 297, endPoint y: 243, distance: 232.2
click at [297, 243] on h1 "Pick a Date & Schedule a Demo with our Team" at bounding box center [443, 253] width 517 height 104
drag, startPoint x: 295, startPoint y: 244, endPoint x: 517, endPoint y: 292, distance: 227.1
click at [517, 292] on h1 "Pick a Date & Schedule a Demo with our Team" at bounding box center [443, 253] width 517 height 104
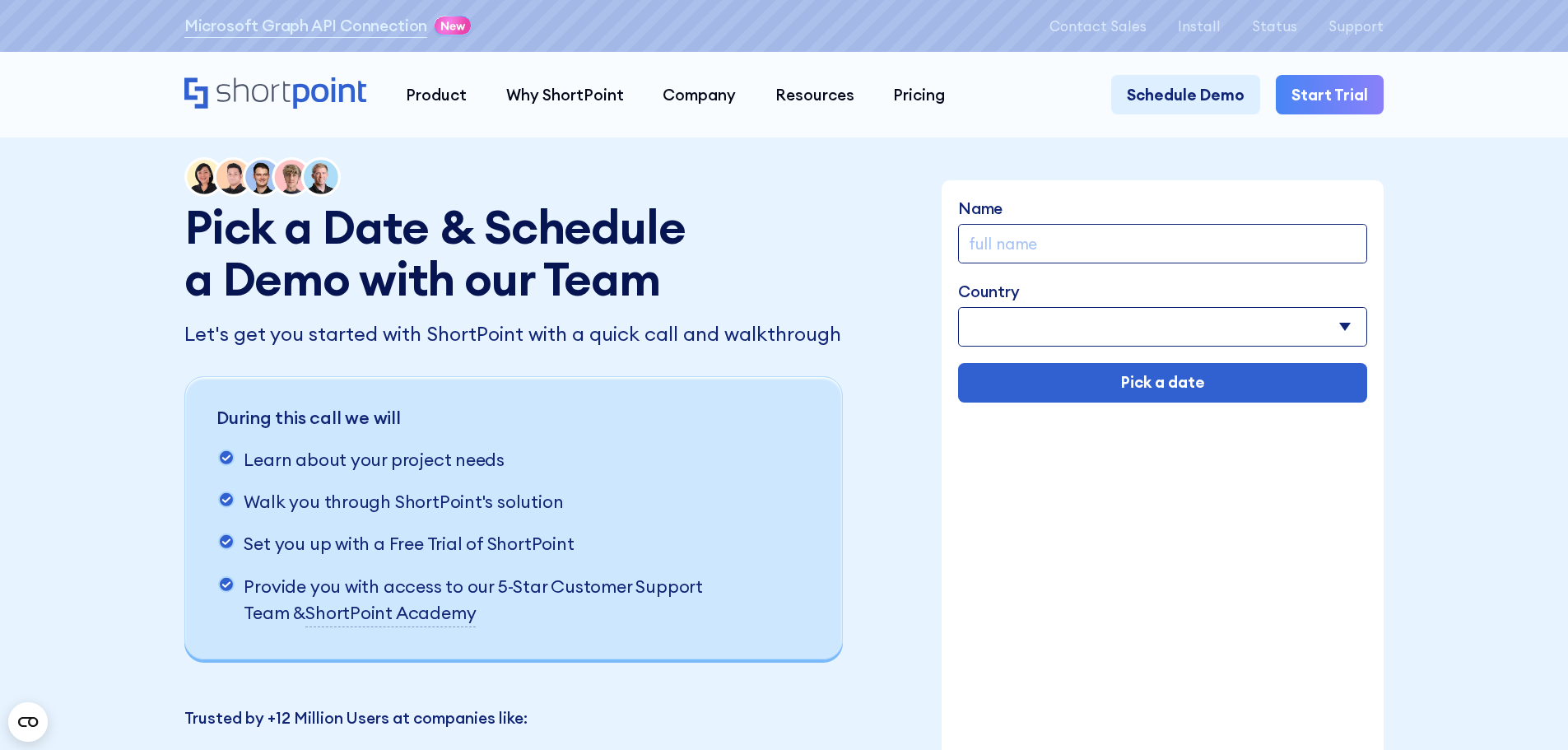
click at [532, 292] on h1 "Pick a Date & Schedule a Demo with our Team" at bounding box center [443, 253] width 517 height 104
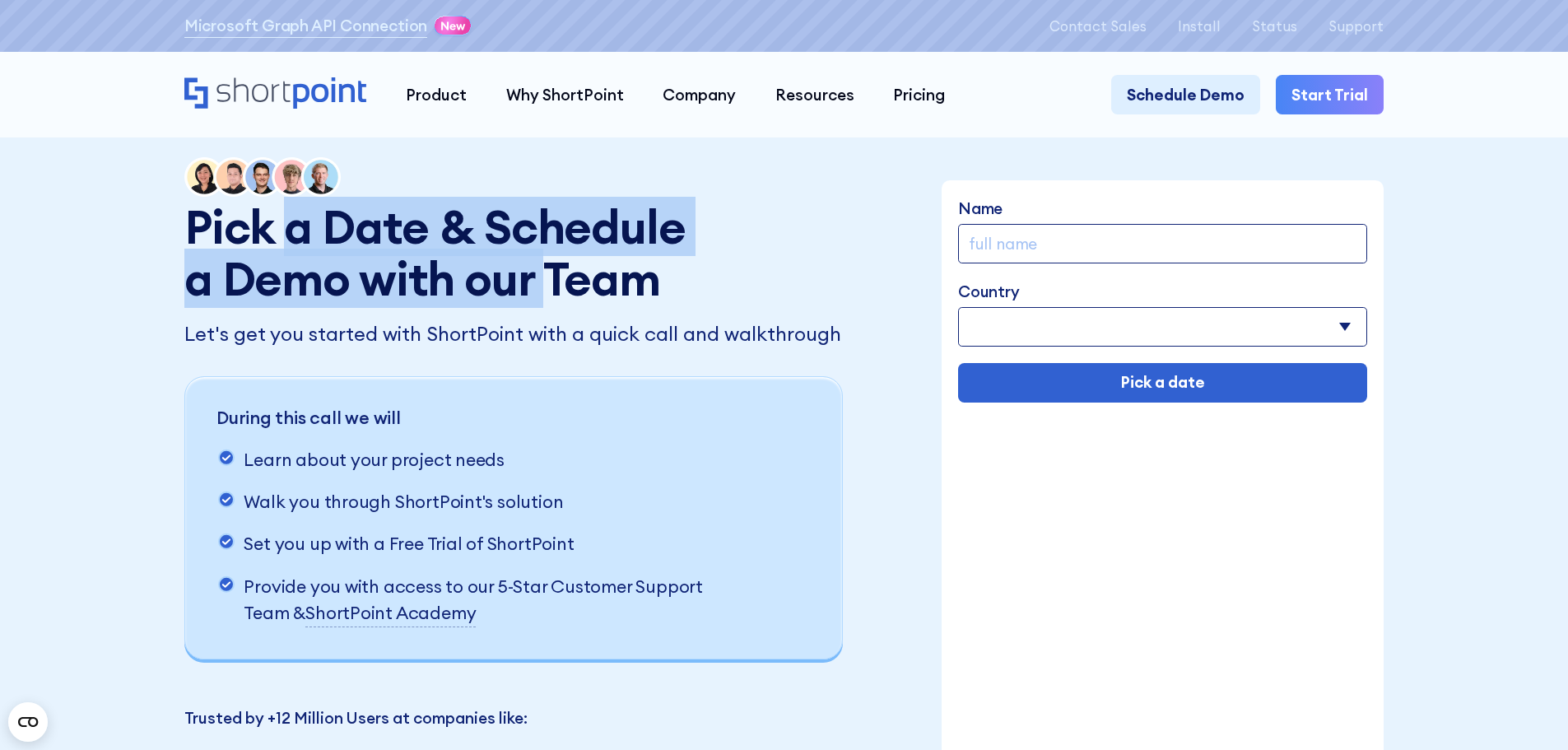
drag, startPoint x: 532, startPoint y: 292, endPoint x: 278, endPoint y: 239, distance: 259.5
click at [278, 239] on h1 "Pick a Date & Schedule a Demo with our Team" at bounding box center [443, 253] width 517 height 104
click at [312, 241] on h1 "Pick a Date & Schedule a Demo with our Team" at bounding box center [443, 253] width 517 height 104
drag, startPoint x: 363, startPoint y: 268, endPoint x: 535, endPoint y: 287, distance: 173.0
click at [535, 287] on h1 "Pick a Date & Schedule a Demo with our Team" at bounding box center [443, 253] width 517 height 104
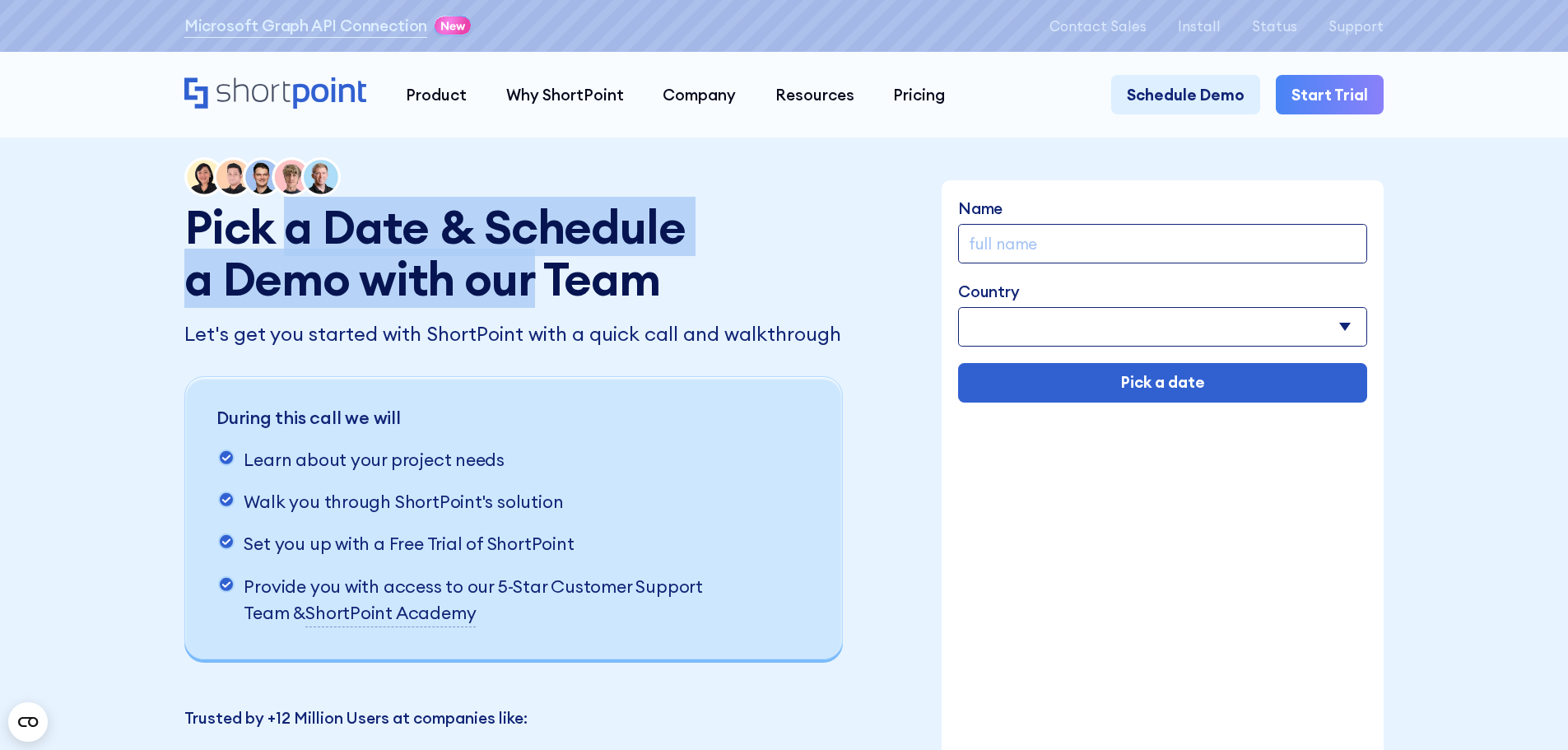
click at [531, 294] on h1 "Pick a Date & Schedule a Demo with our Team" at bounding box center [443, 253] width 517 height 104
drag, startPoint x: 531, startPoint y: 294, endPoint x: 286, endPoint y: 231, distance: 253.0
click at [286, 231] on h1 "Pick a Date & Schedule a Demo with our Team" at bounding box center [443, 253] width 517 height 104
click at [379, 248] on h1 "Pick a Date & Schedule a Demo with our Team" at bounding box center [443, 253] width 517 height 104
click at [545, 295] on h1 "Pick a Date & Schedule a Demo with our Team" at bounding box center [443, 253] width 517 height 104
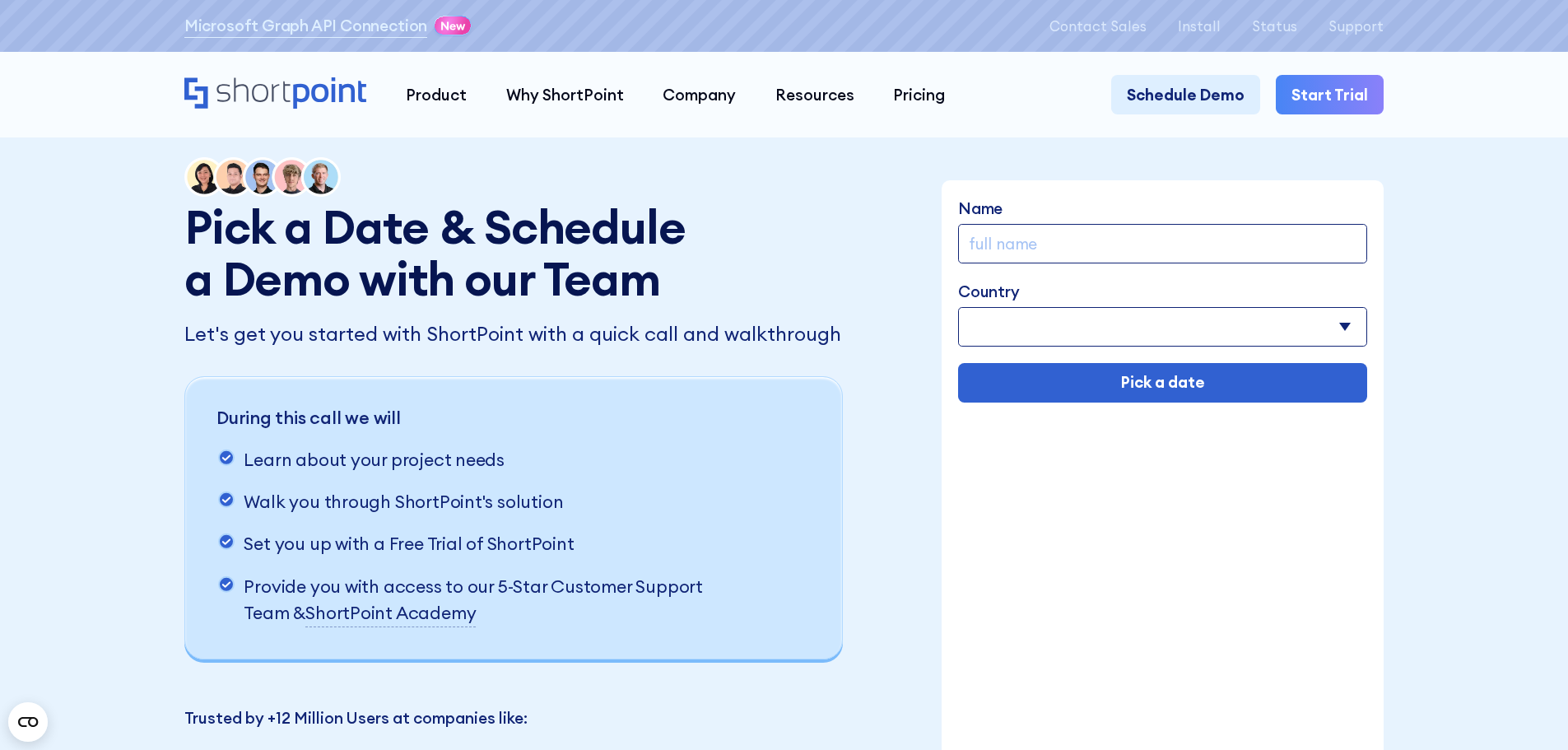
click at [514, 317] on div "Pick a Date & Schedule a Demo with our Team Let's get you started with ShortPoi…" at bounding box center [516, 478] width 664 height 643
